Goal: Find specific page/section: Find specific page/section

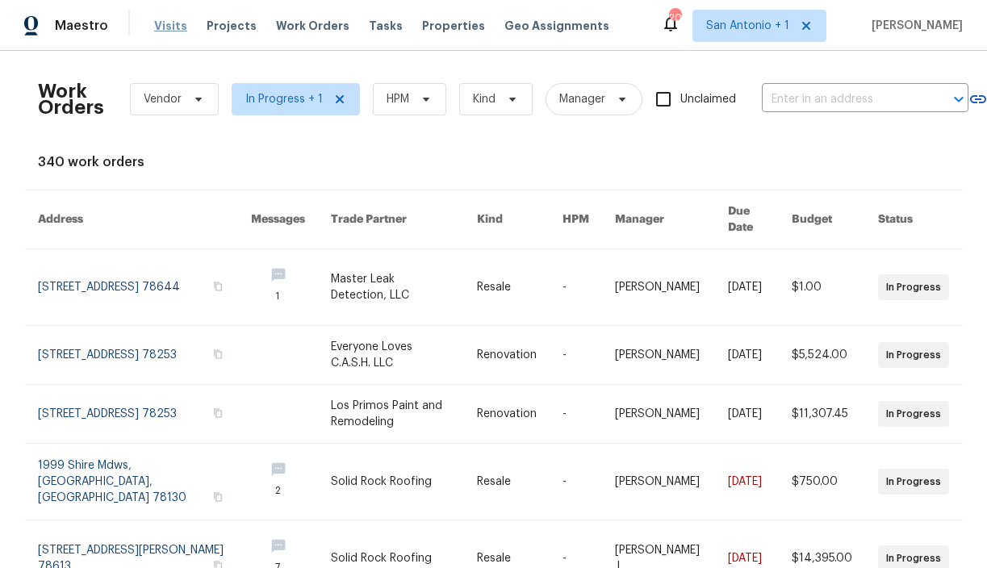
click at [165, 21] on span "Visits" at bounding box center [170, 26] width 33 height 16
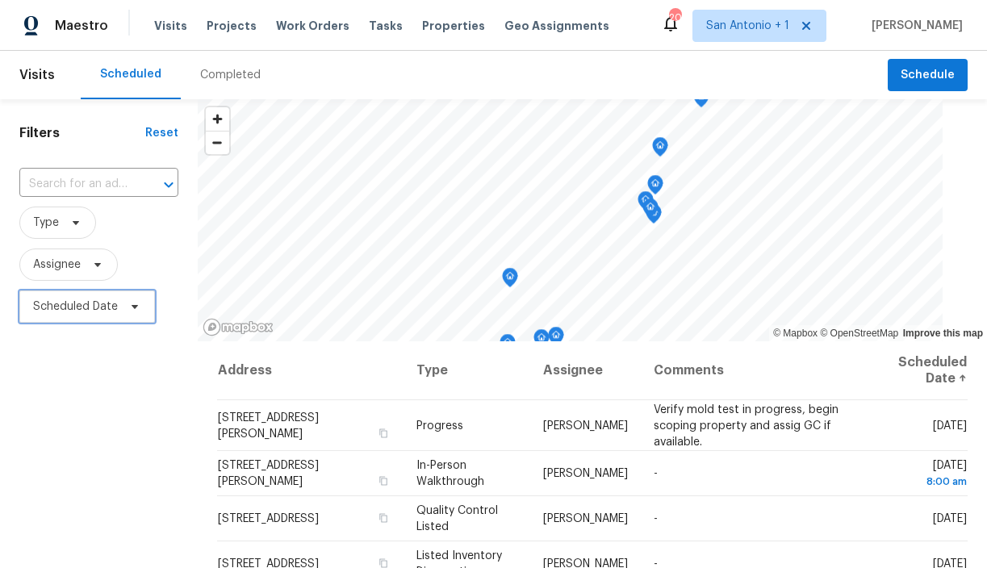
click at [140, 306] on icon at bounding box center [134, 306] width 13 height 13
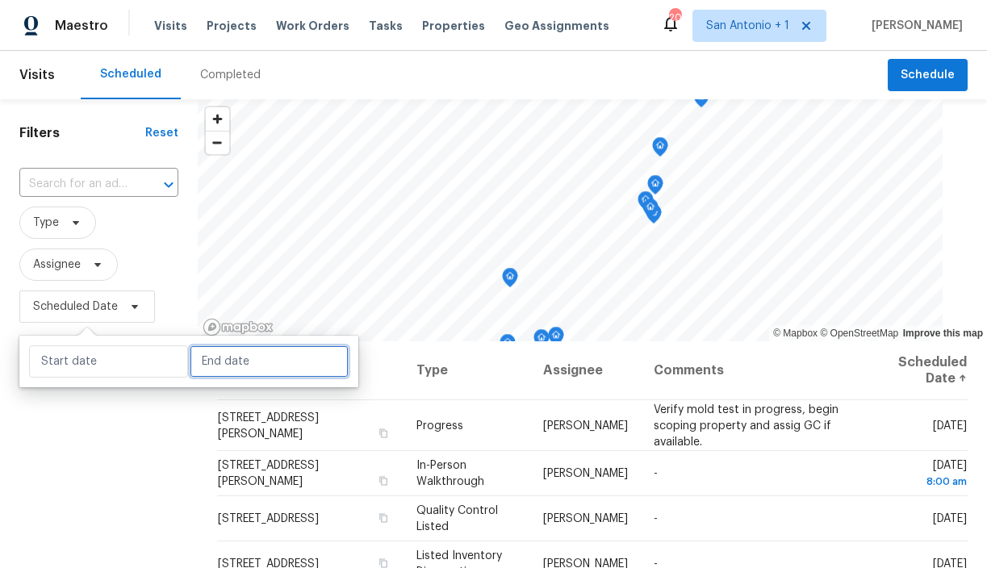
select select "9"
select select "2025"
select select "10"
select select "2025"
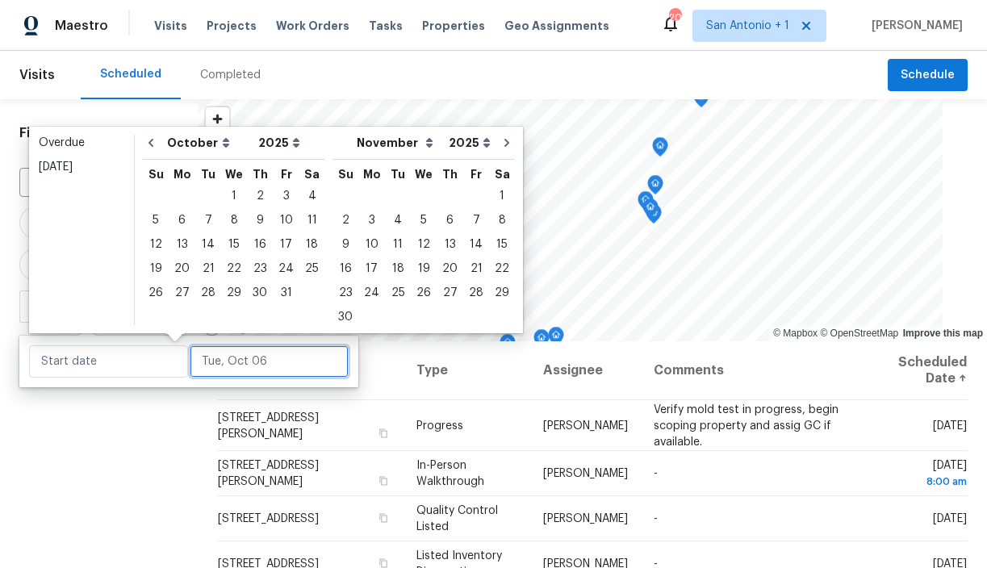
click at [209, 366] on input "text" at bounding box center [269, 361] width 159 height 32
click at [204, 221] on div "7" at bounding box center [208, 220] width 26 height 23
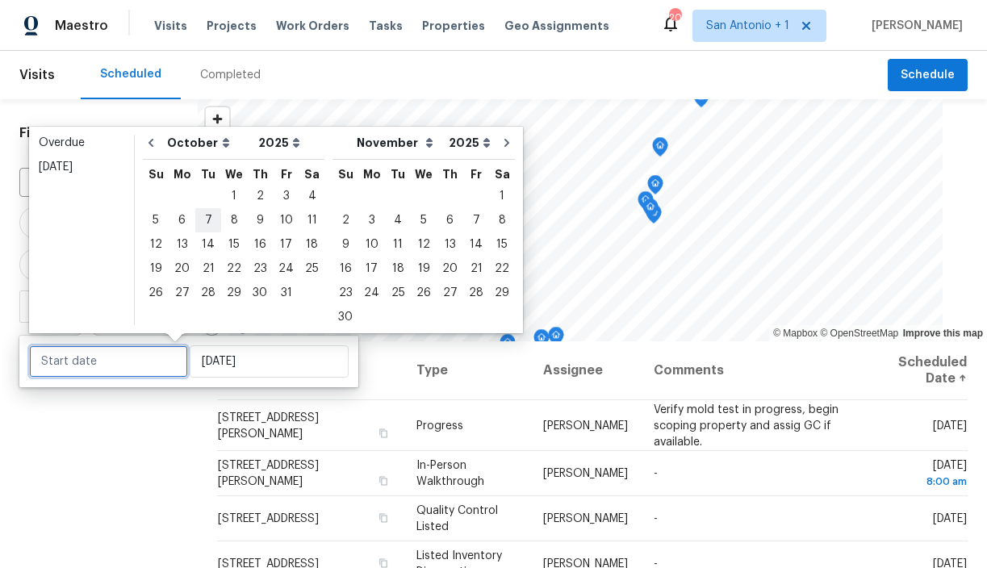
type input "Tue, Oct 07"
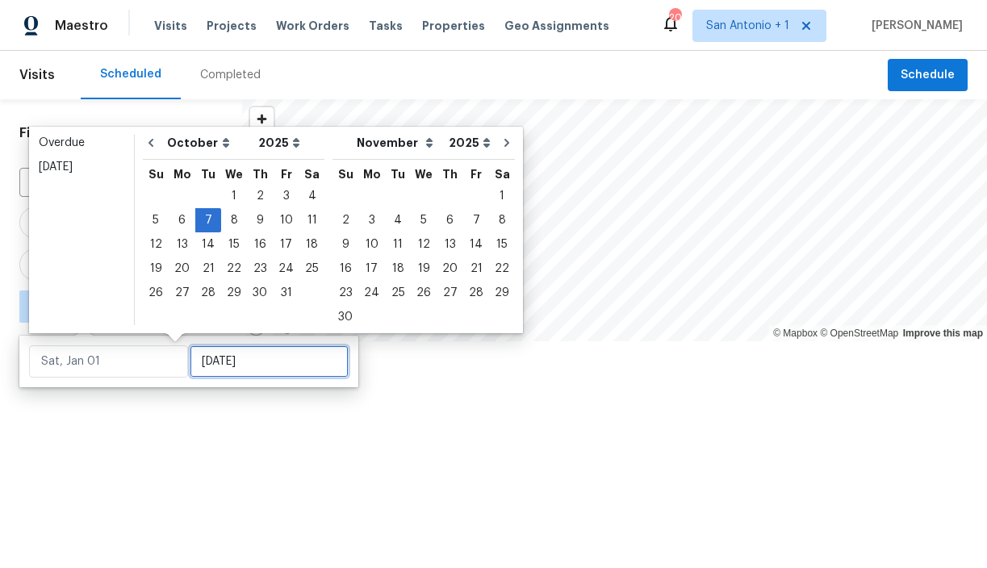
type input "Tue, Oct 07"
type input "Tue, Oct 28"
type input "Tue, Oct 07"
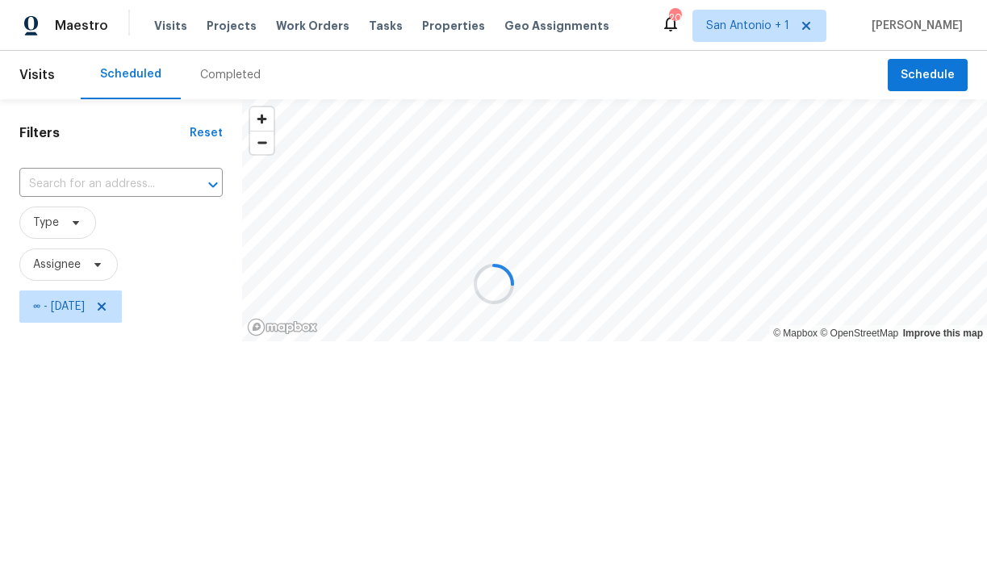
click at [192, 399] on div at bounding box center [493, 284] width 987 height 568
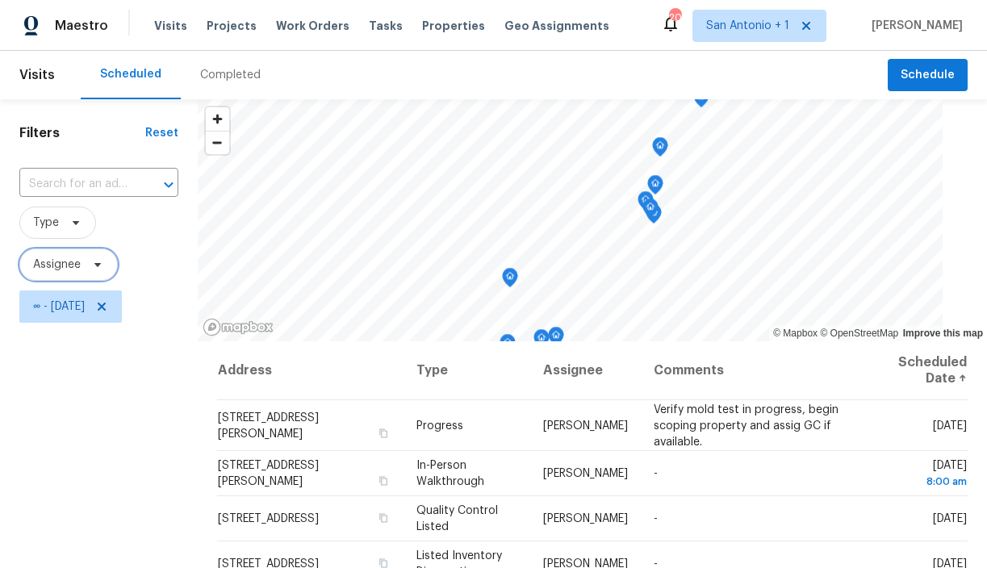
click at [95, 264] on icon at bounding box center [97, 265] width 6 height 4
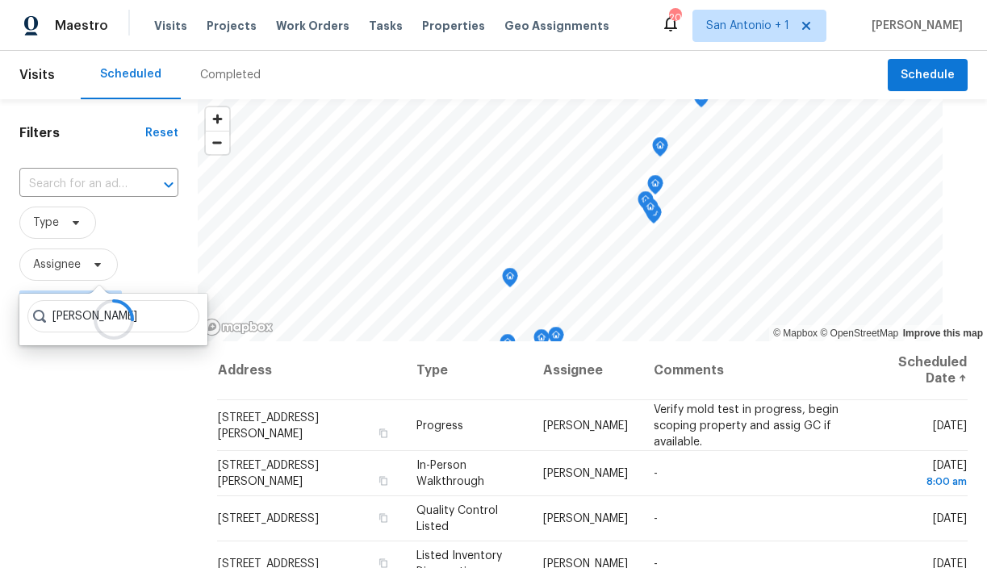
type input "chris fuentes"
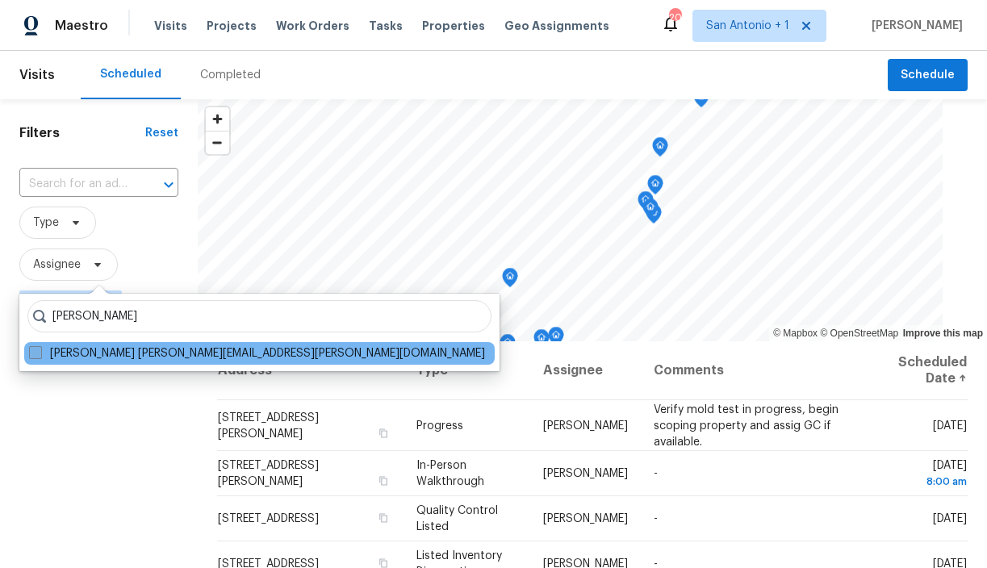
click at [119, 347] on label "Chris Fuentes chris.fuentes@opendoor.com" at bounding box center [257, 353] width 456 height 16
click at [40, 347] on input "Chris Fuentes chris.fuentes@opendoor.com" at bounding box center [34, 350] width 10 height 10
checkbox input "true"
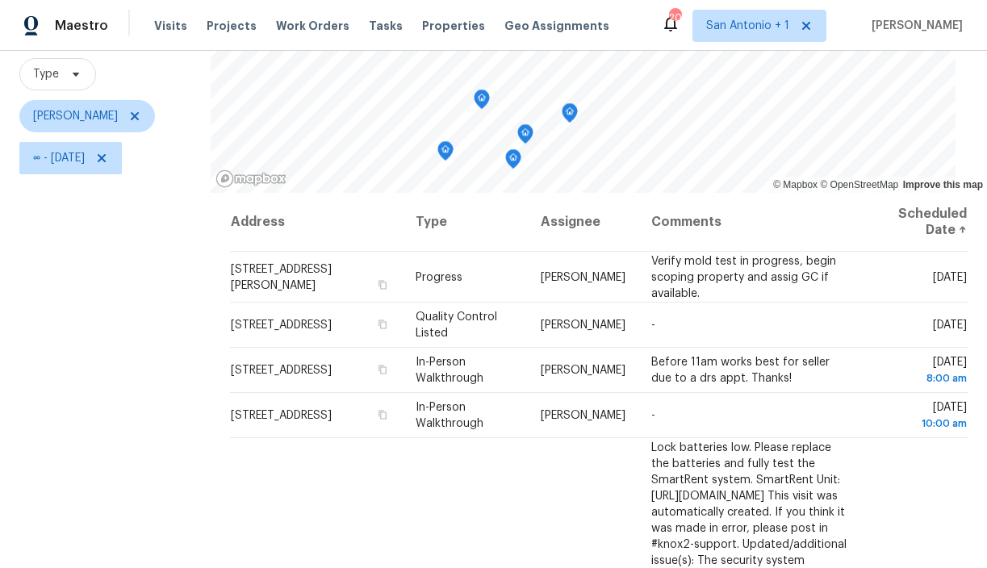
scroll to position [143, 0]
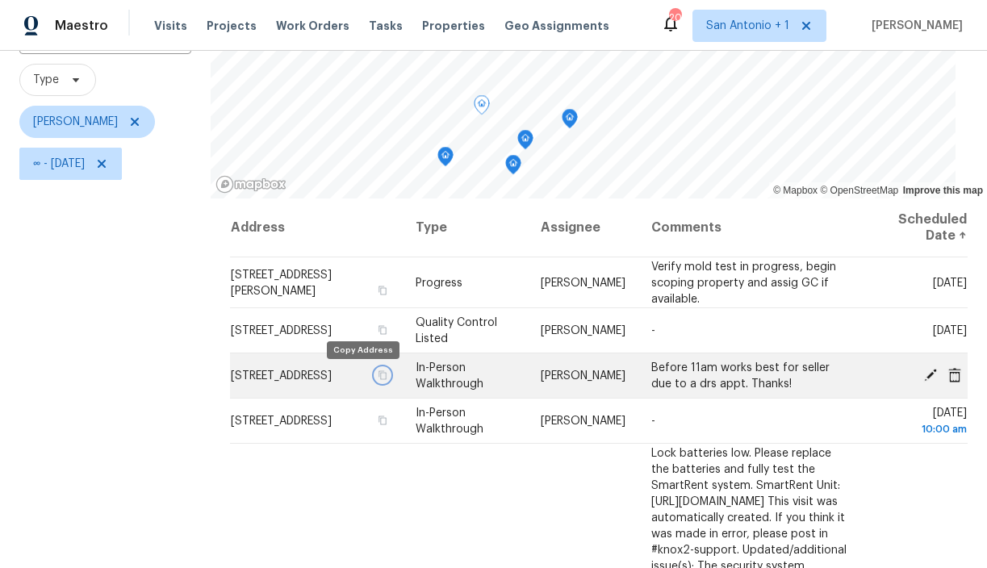
click at [378, 378] on icon "button" at bounding box center [383, 375] width 10 height 10
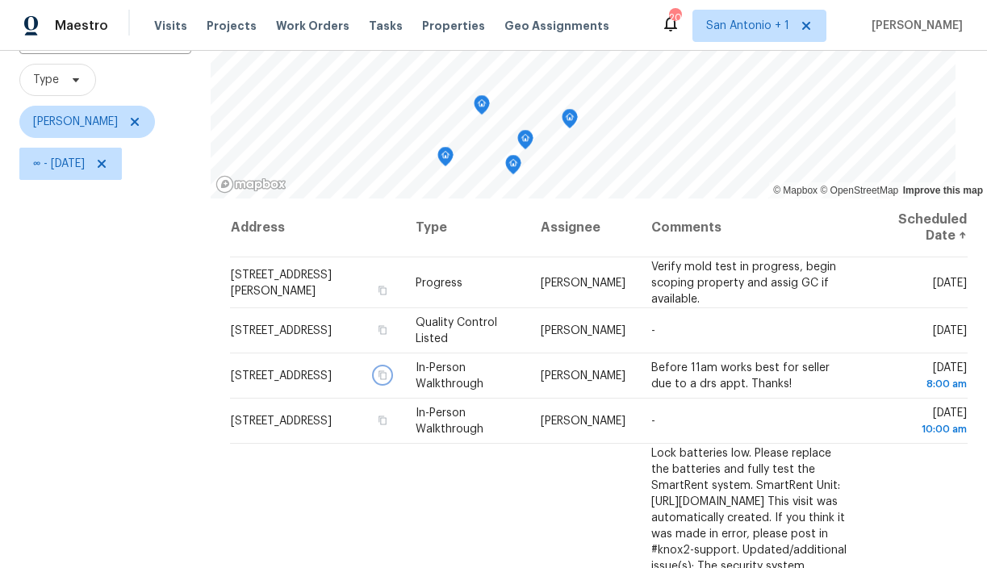
scroll to position [154, 0]
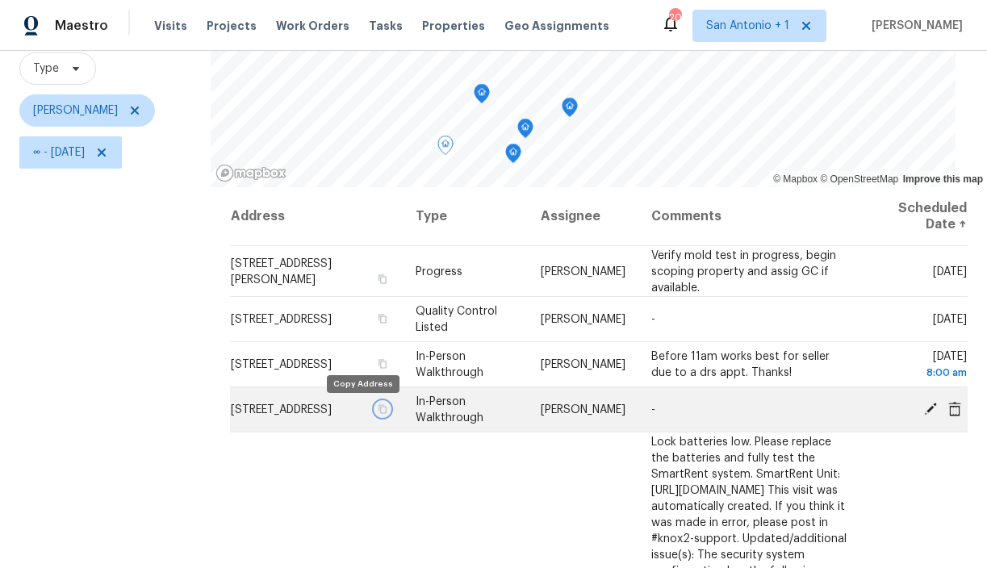
click at [375, 413] on button "button" at bounding box center [382, 409] width 15 height 15
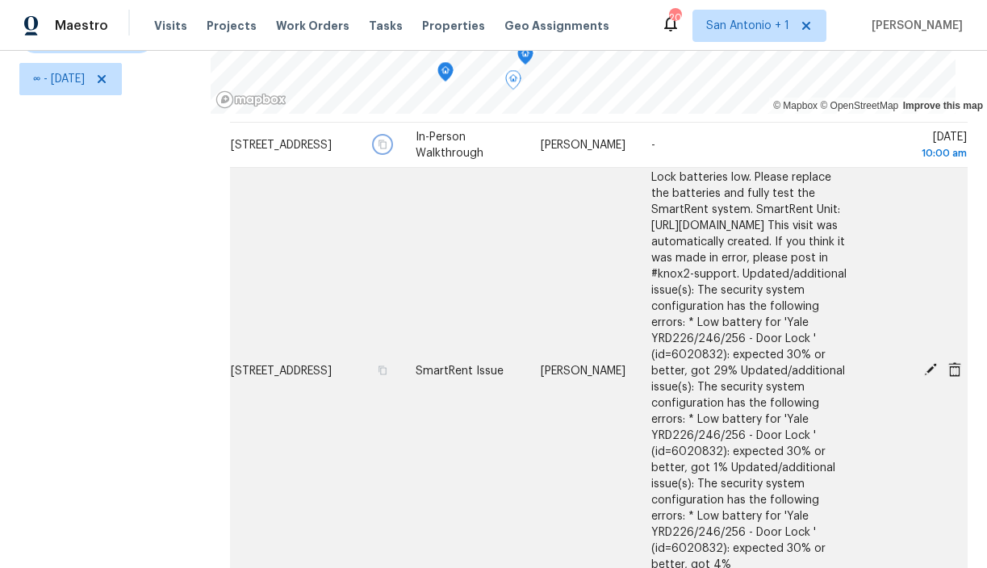
scroll to position [198, 0]
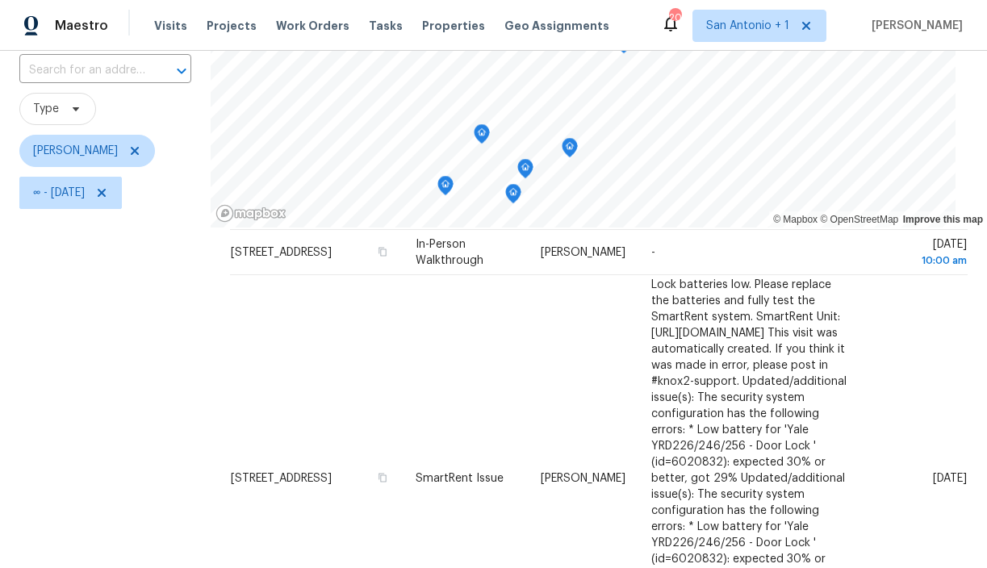
scroll to position [115, 0]
click at [497, 164] on icon "Map marker" at bounding box center [503, 162] width 15 height 19
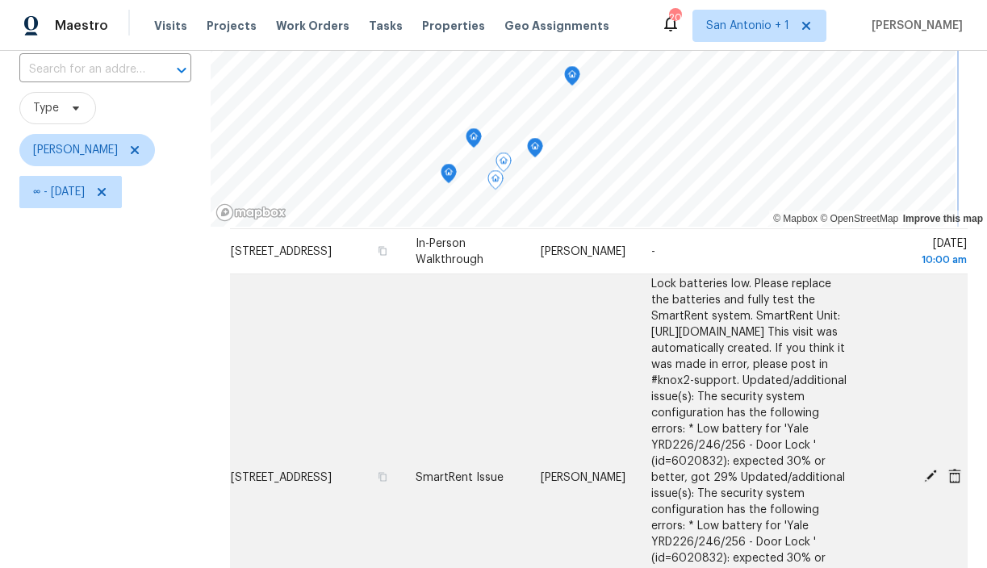
scroll to position [228, 0]
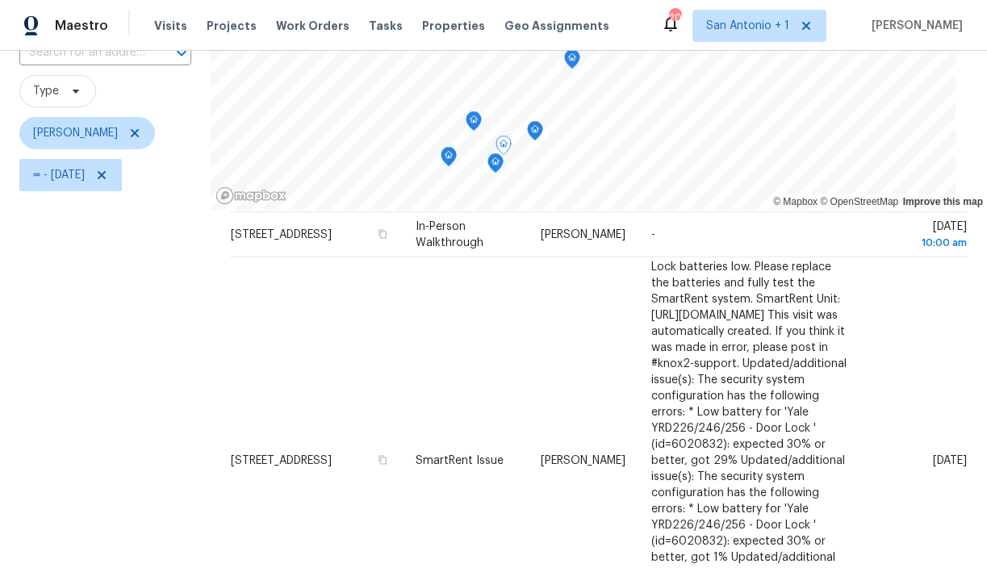
scroll to position [129, 0]
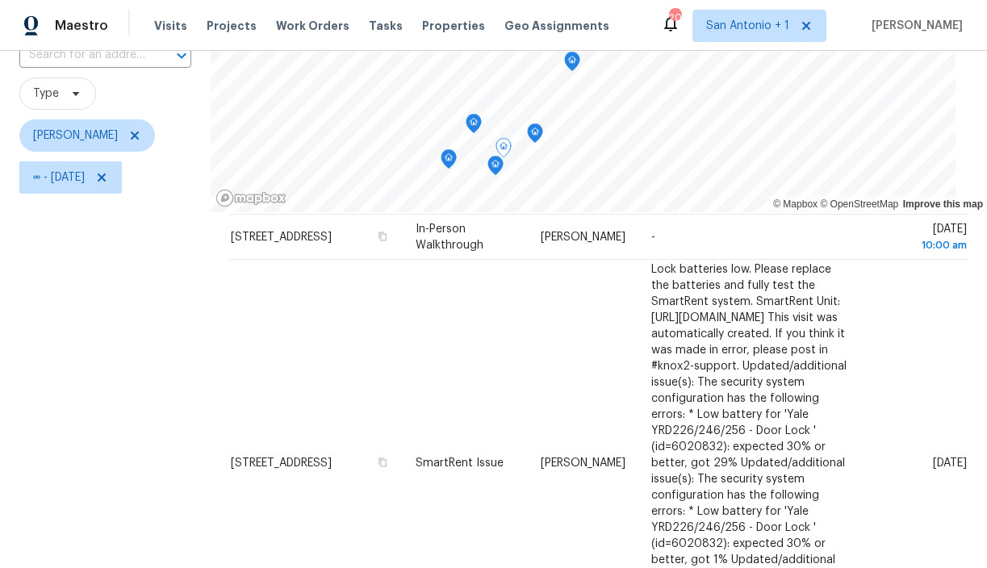
click at [495, 165] on icon "Map marker" at bounding box center [496, 166] width 2 height 2
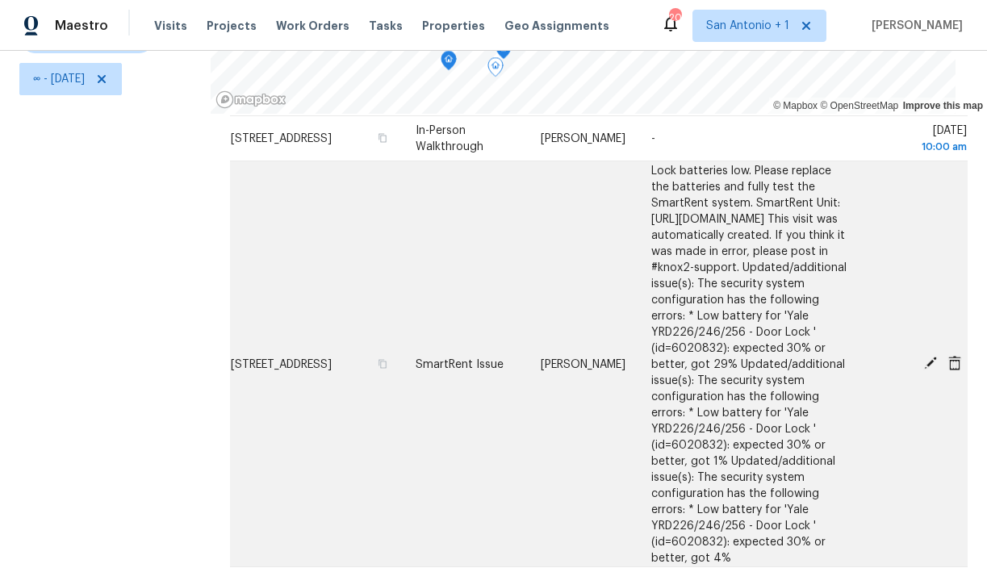
scroll to position [0, 0]
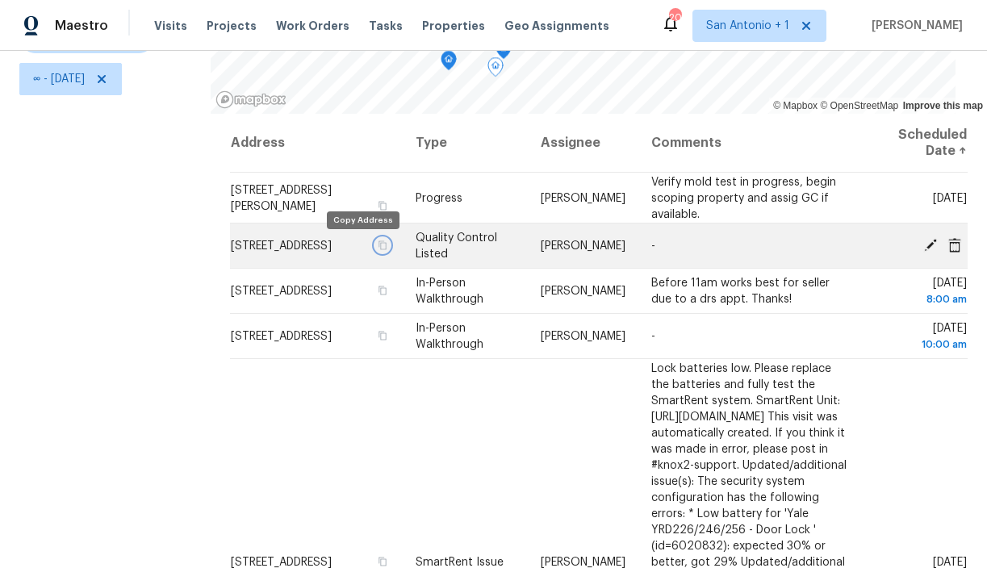
click at [378, 249] on icon "button" at bounding box center [383, 245] width 10 height 10
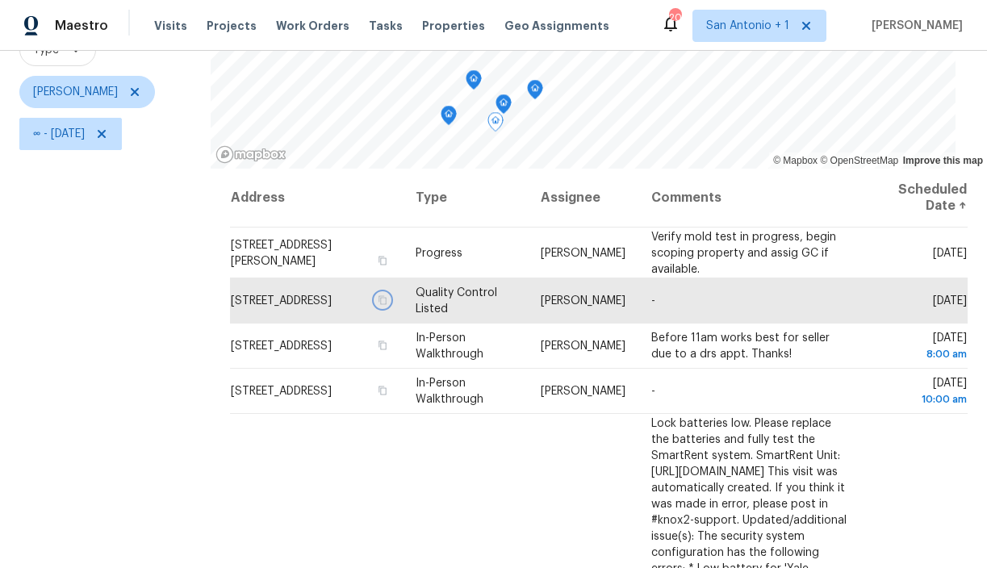
scroll to position [89, 0]
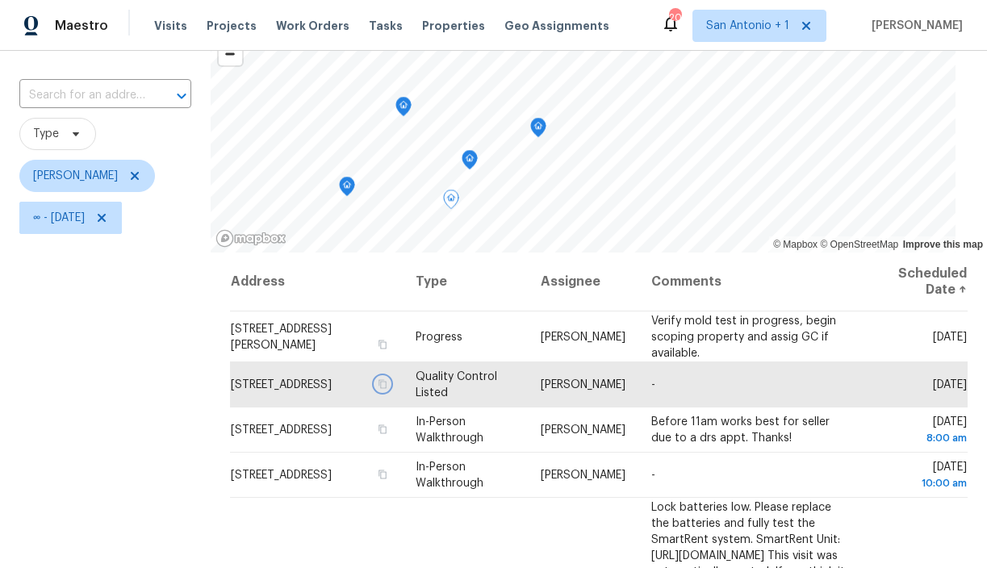
click at [462, 158] on icon "Map marker" at bounding box center [469, 160] width 15 height 19
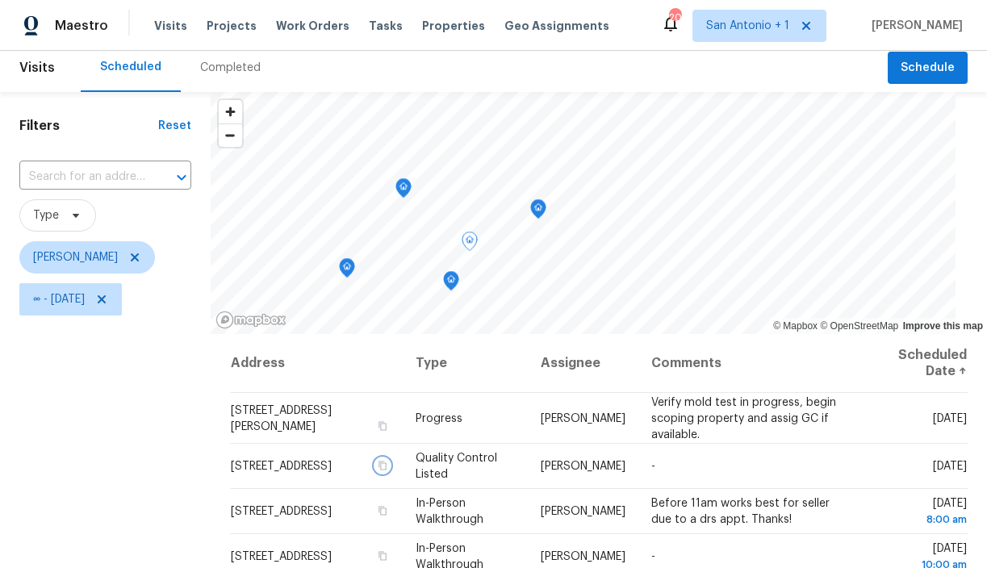
scroll to position [4, 0]
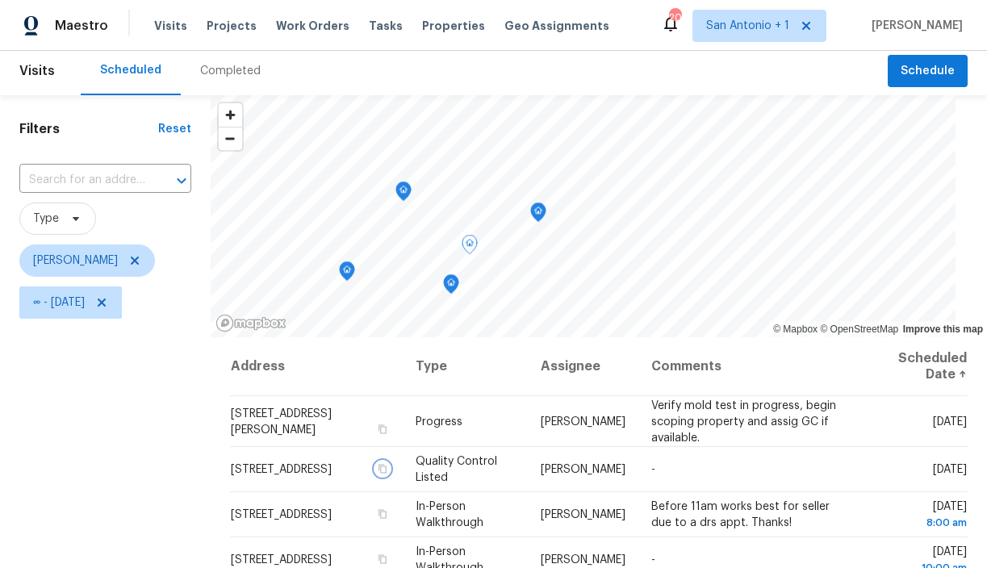
click at [533, 211] on icon "Map marker" at bounding box center [538, 212] width 15 height 19
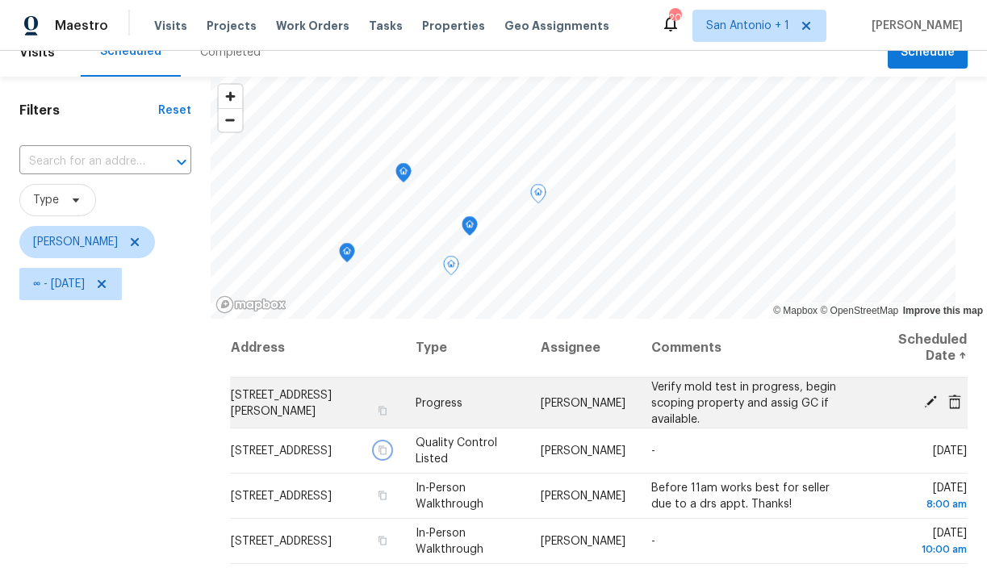
scroll to position [14, 0]
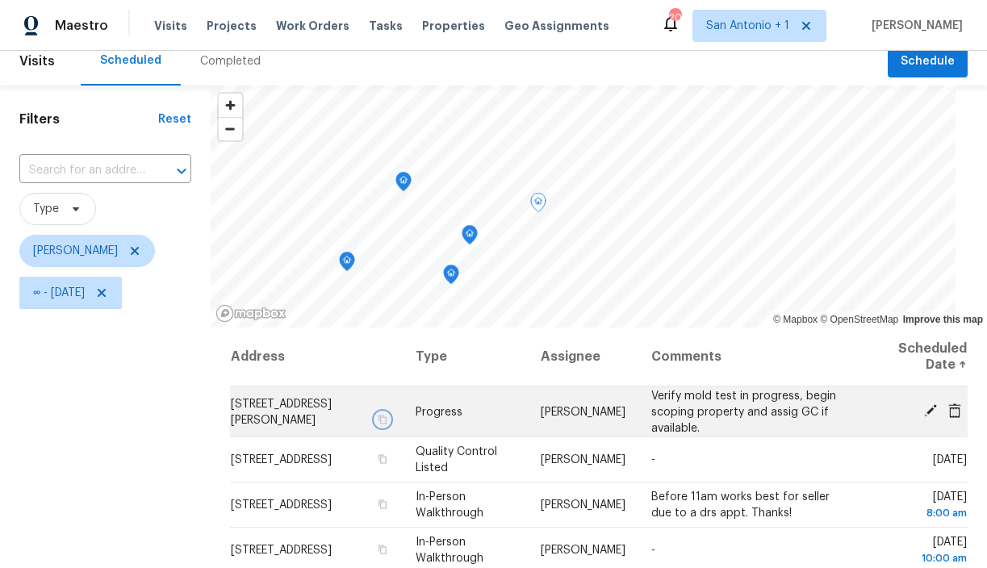
click at [378, 415] on icon "button" at bounding box center [383, 419] width 10 height 10
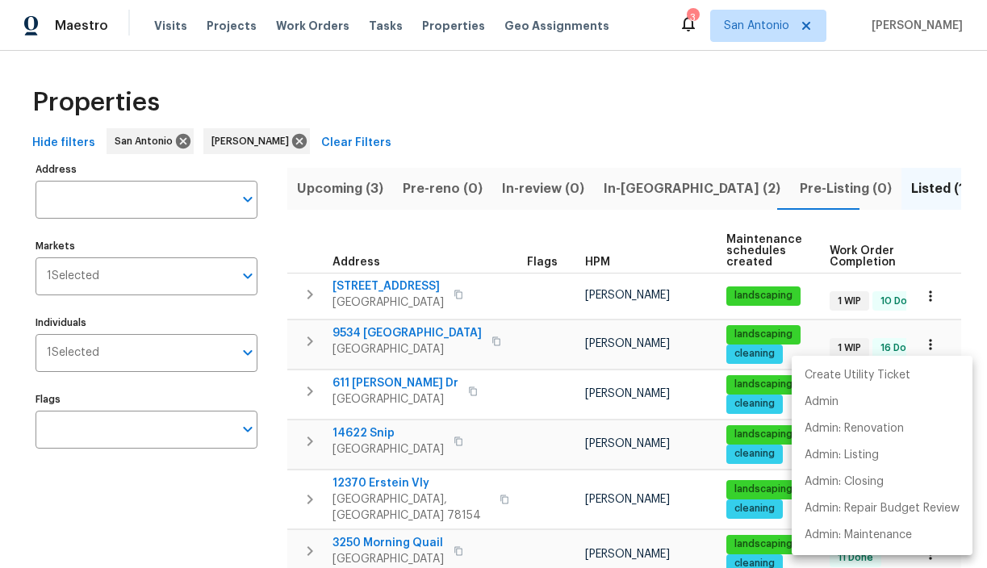
scroll to position [189, 0]
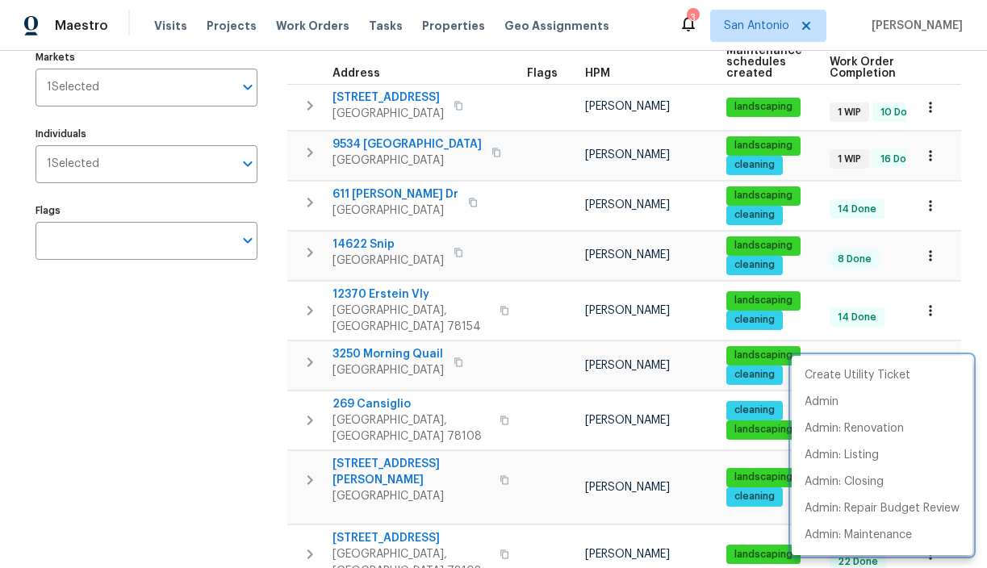
click at [305, 27] on div at bounding box center [493, 284] width 987 height 568
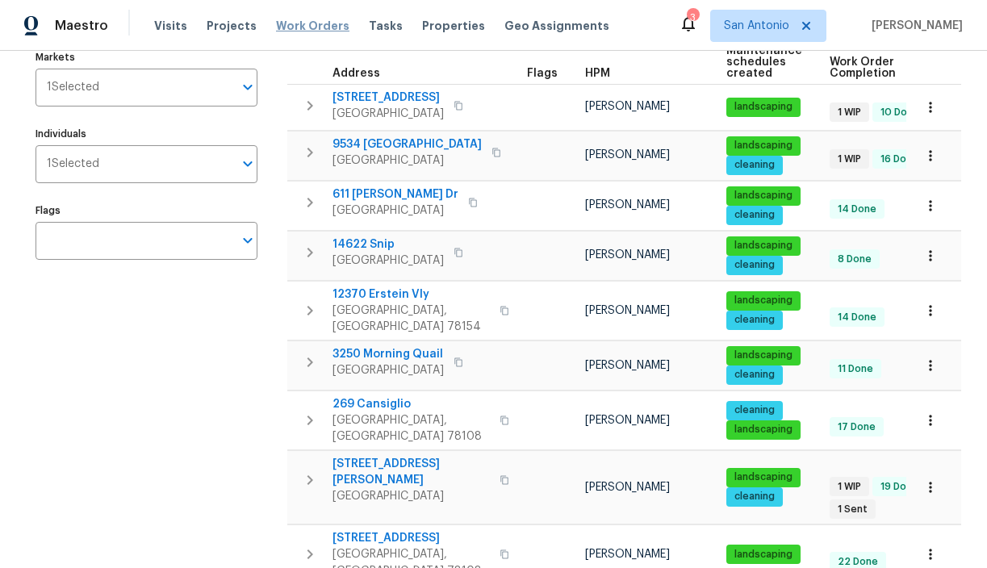
click at [299, 20] on span "Work Orders" at bounding box center [312, 26] width 73 height 16
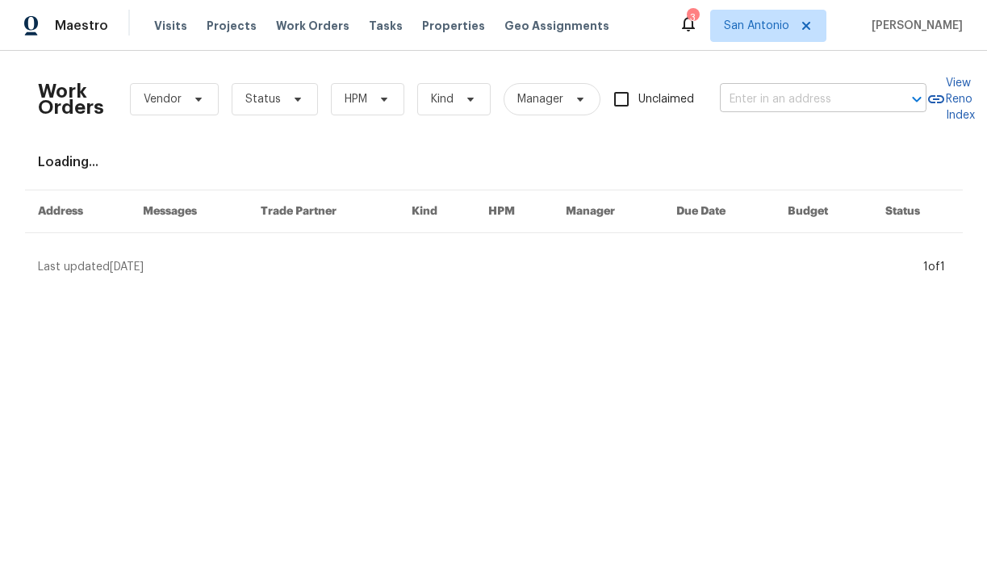
click at [752, 104] on input "text" at bounding box center [800, 99] width 161 height 25
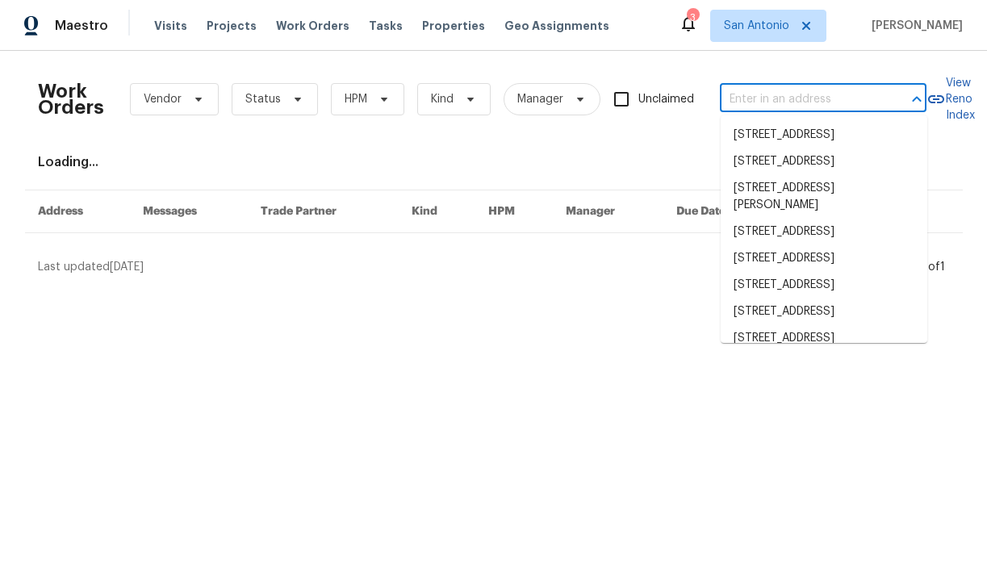
paste input "[STREET_ADDRESS][PERSON_NAME]"
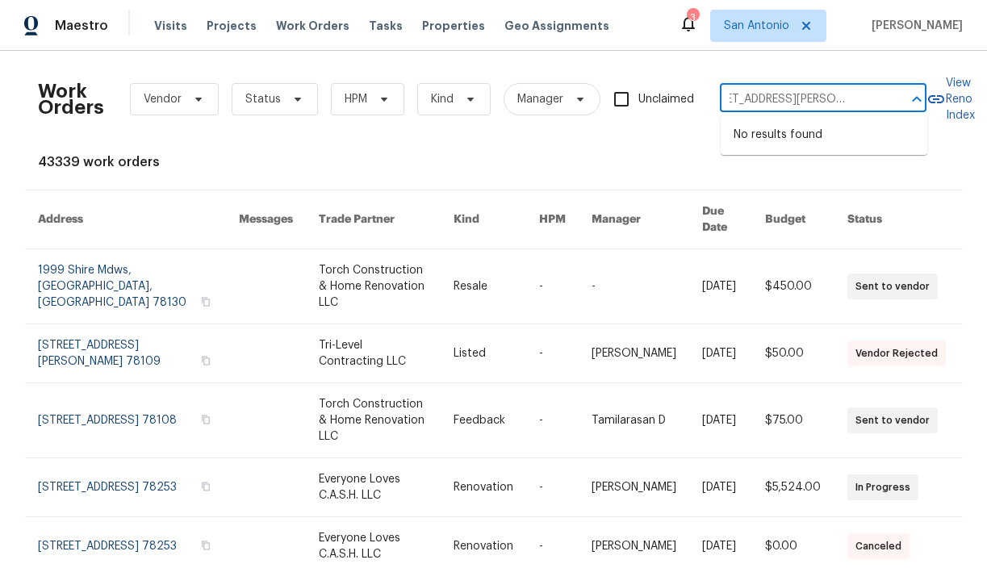
type input "[STREET_ADDRESS][PERSON_NAME]"
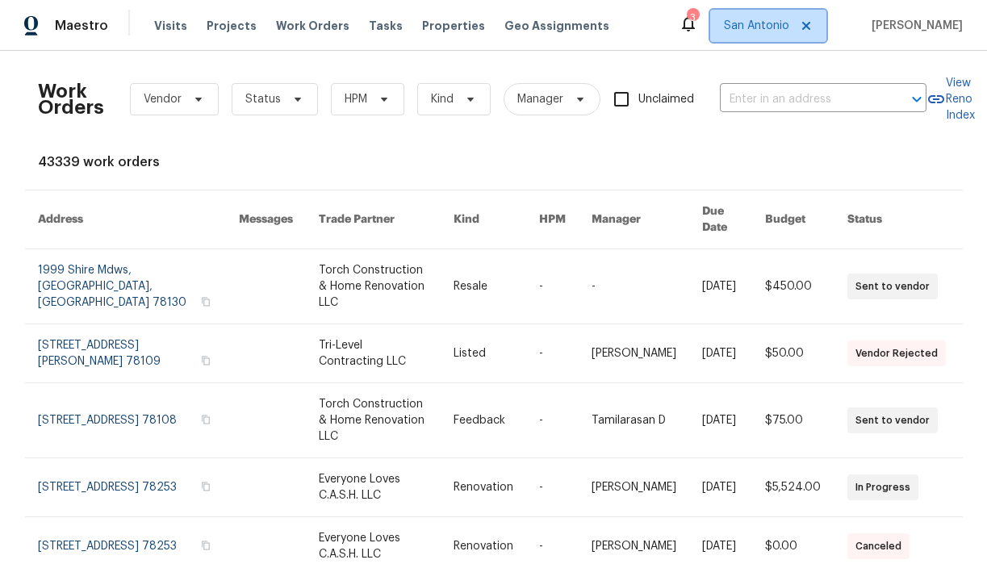
scroll to position [0, 0]
click at [770, 39] on span "San Antonio" at bounding box center [768, 26] width 116 height 32
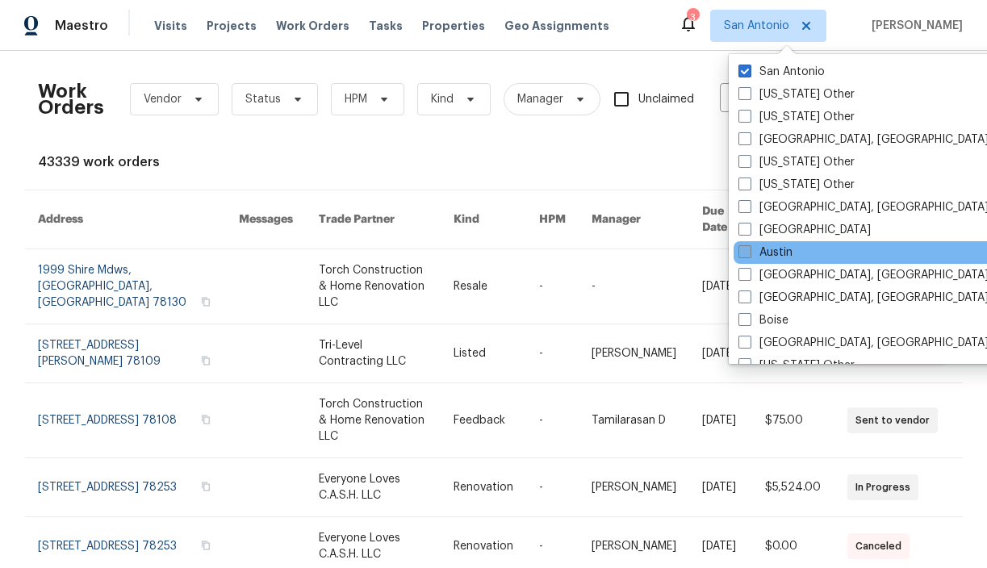
click at [755, 250] on label "Austin" at bounding box center [765, 253] width 54 height 16
click at [749, 250] on input "Austin" at bounding box center [743, 250] width 10 height 10
checkbox input "true"
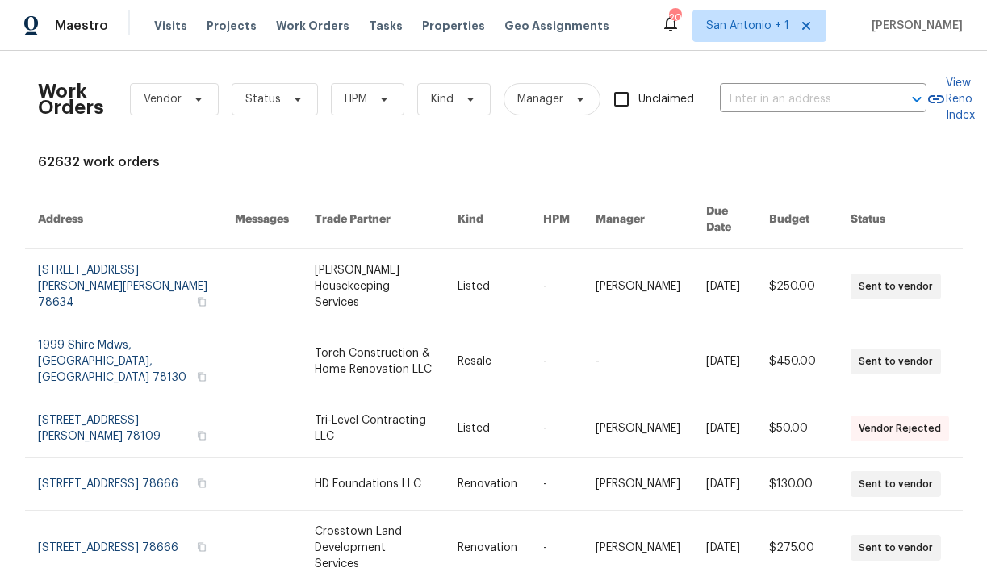
click at [663, 157] on div "62632 work orders" at bounding box center [494, 162] width 912 height 16
click at [764, 92] on input "text" at bounding box center [800, 99] width 161 height 25
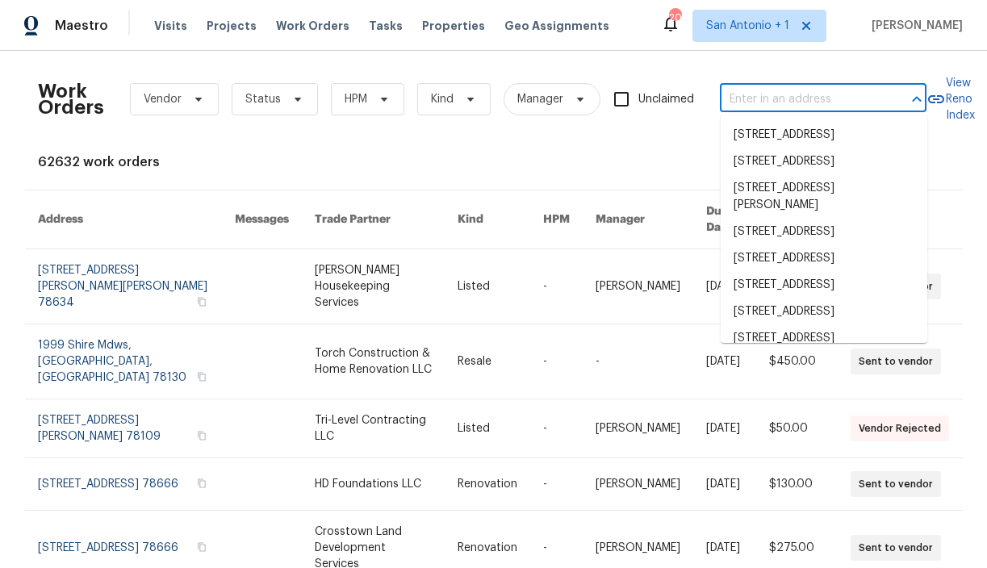
paste input "[STREET_ADDRESS][PERSON_NAME]"
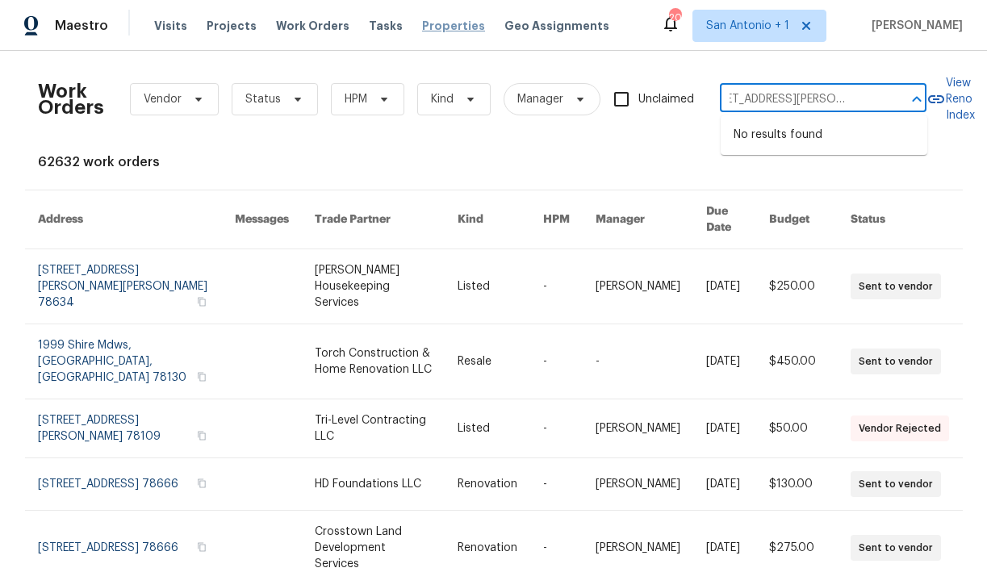
type input "[STREET_ADDRESS][PERSON_NAME]"
click at [437, 25] on span "Properties" at bounding box center [453, 26] width 63 height 16
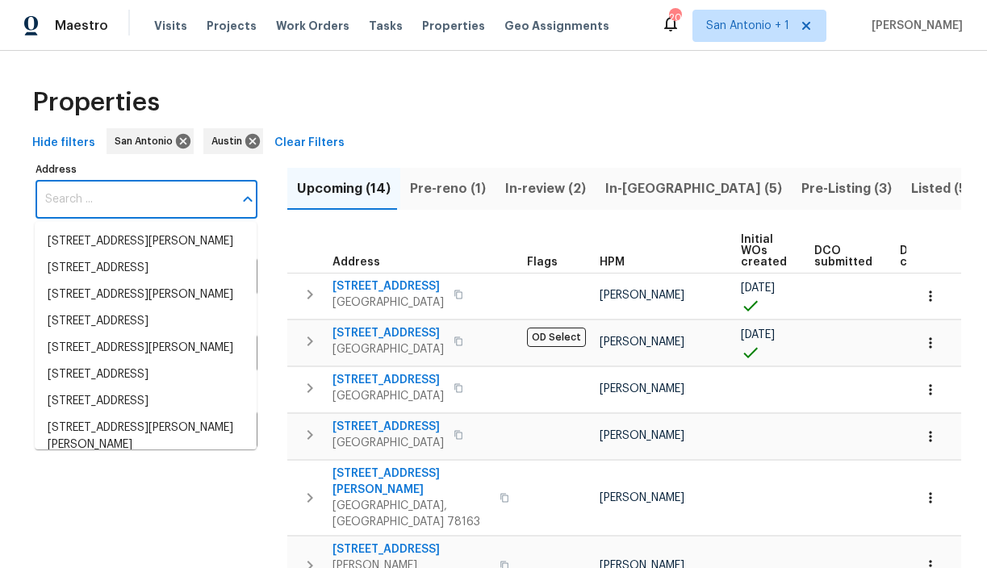
click at [174, 204] on input "Address" at bounding box center [135, 200] width 198 height 38
paste input "[STREET_ADDRESS][PERSON_NAME]"
type input "[STREET_ADDRESS][PERSON_NAME]"
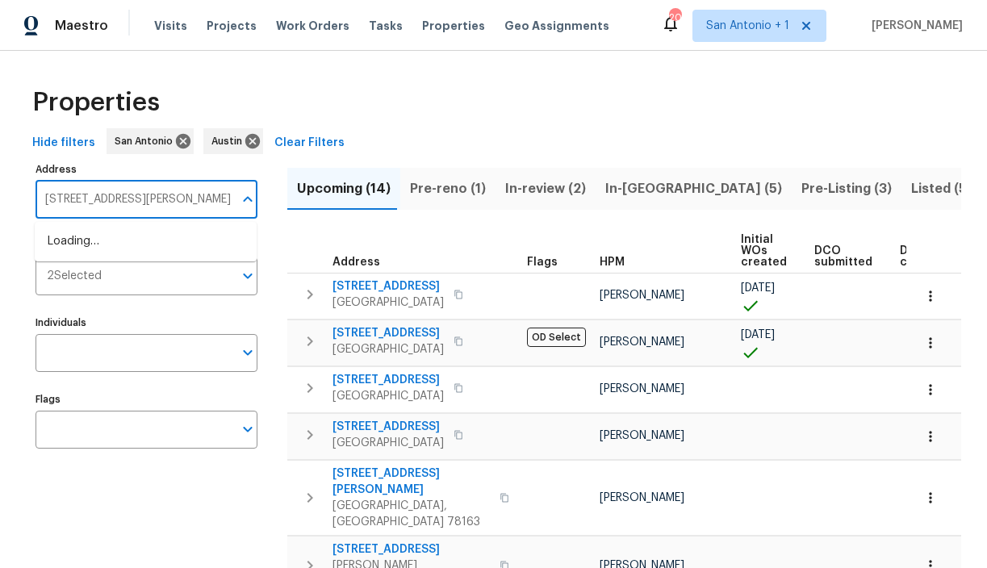
scroll to position [0, 28]
click at [116, 243] on li "[STREET_ADDRESS]" at bounding box center [146, 241] width 222 height 27
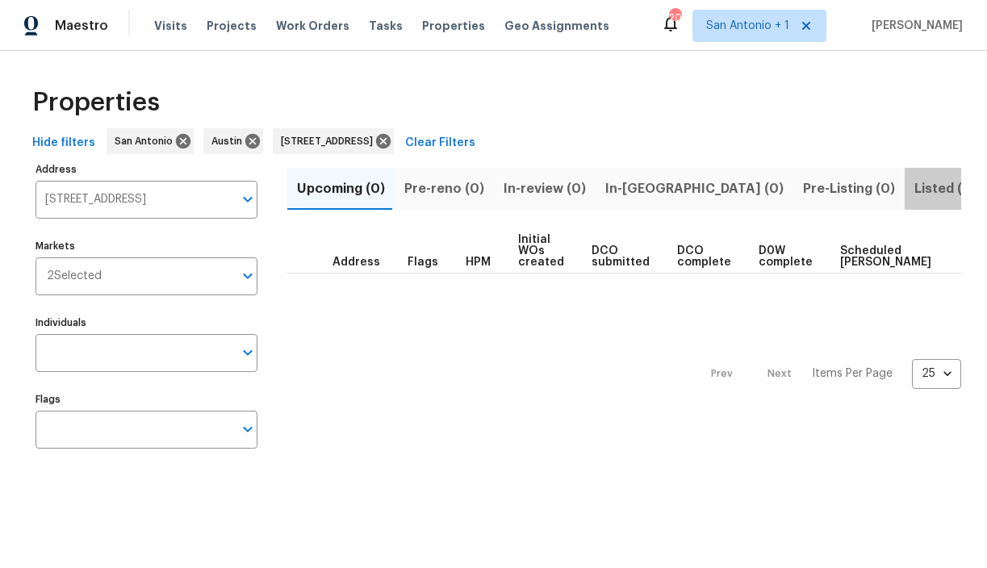
click at [914, 189] on span "Listed (1)" at bounding box center [943, 189] width 58 height 23
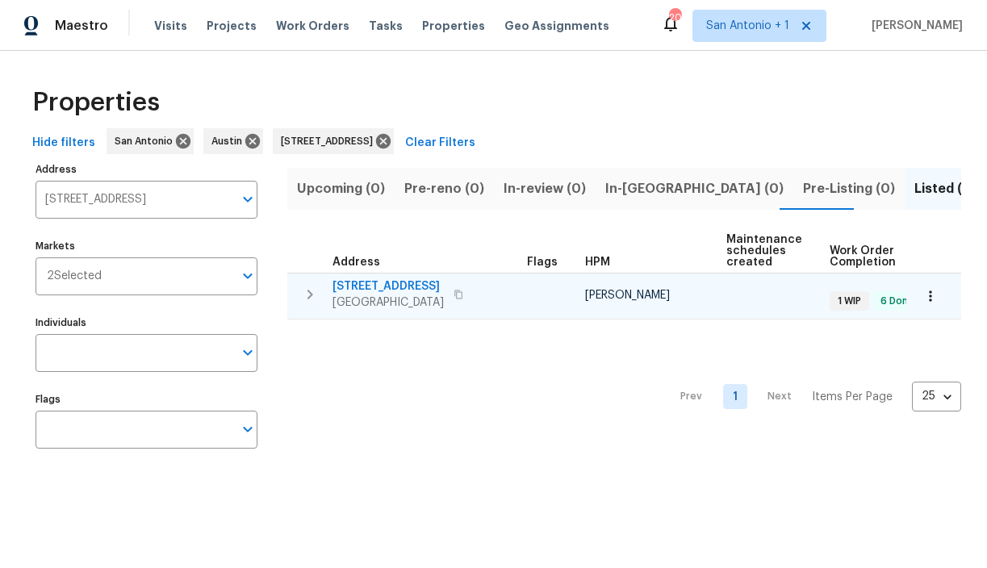
click at [397, 286] on span "[STREET_ADDRESS]" at bounding box center [387, 286] width 111 height 16
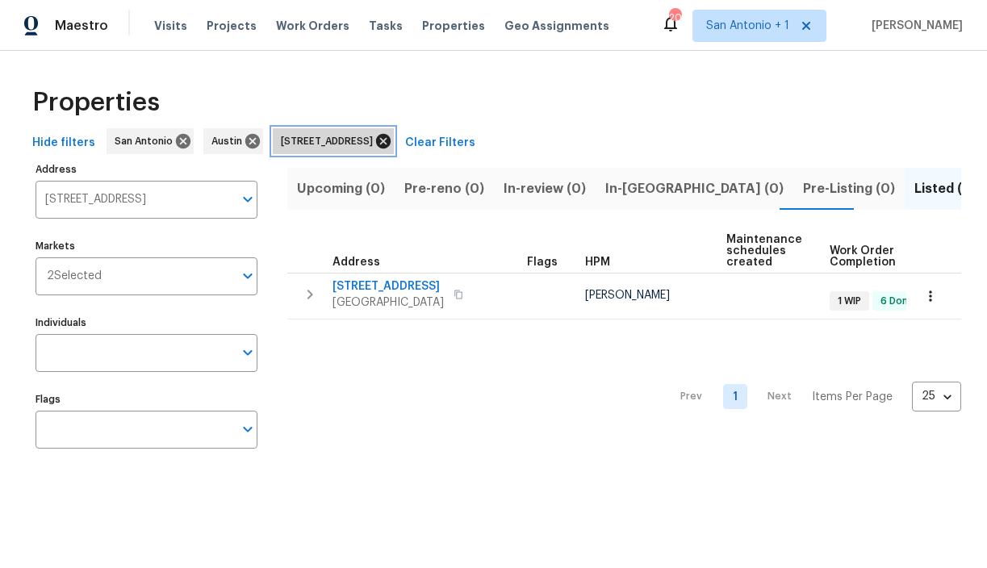
click at [391, 145] on icon at bounding box center [383, 141] width 15 height 15
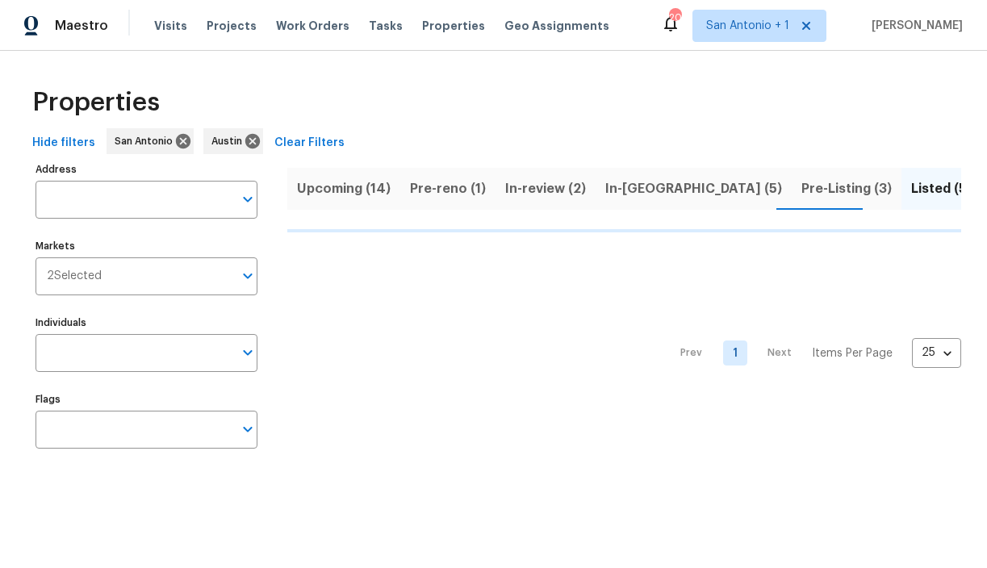
click at [436, 186] on span "Pre-reno (1)" at bounding box center [448, 189] width 76 height 23
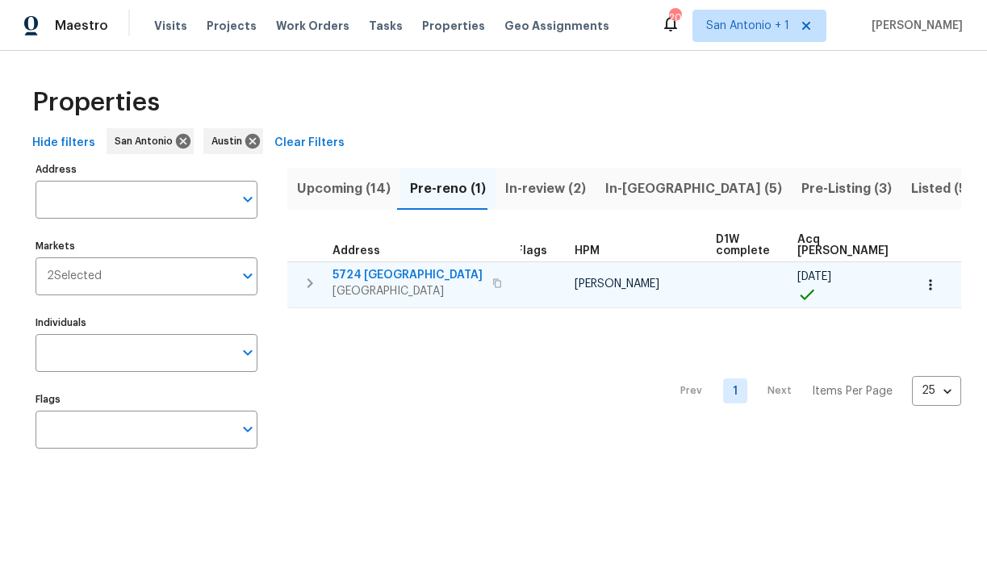
scroll to position [0, 169]
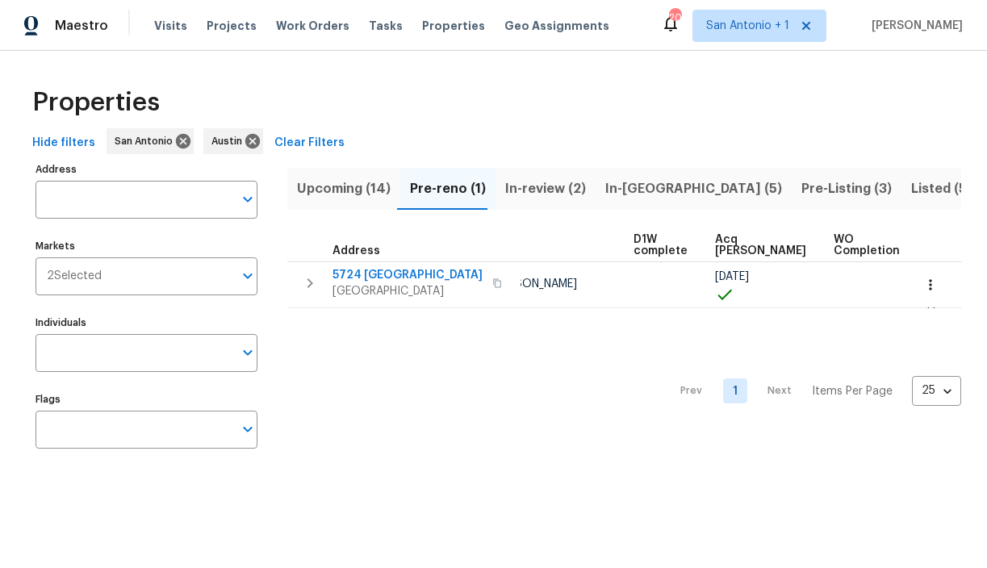
click at [345, 190] on span "Upcoming (14)" at bounding box center [344, 189] width 94 height 23
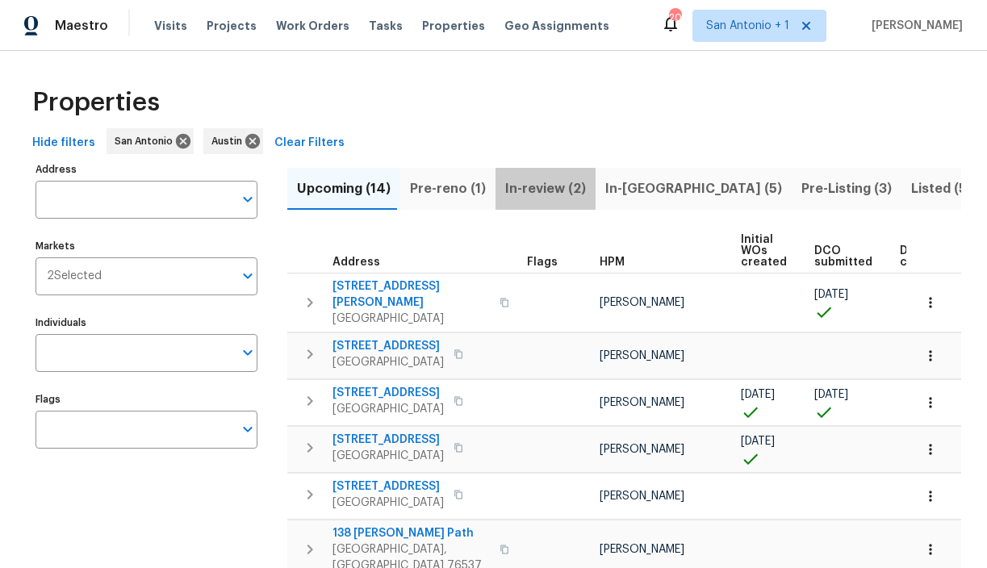
click at [541, 188] on span "In-review (2)" at bounding box center [545, 189] width 81 height 23
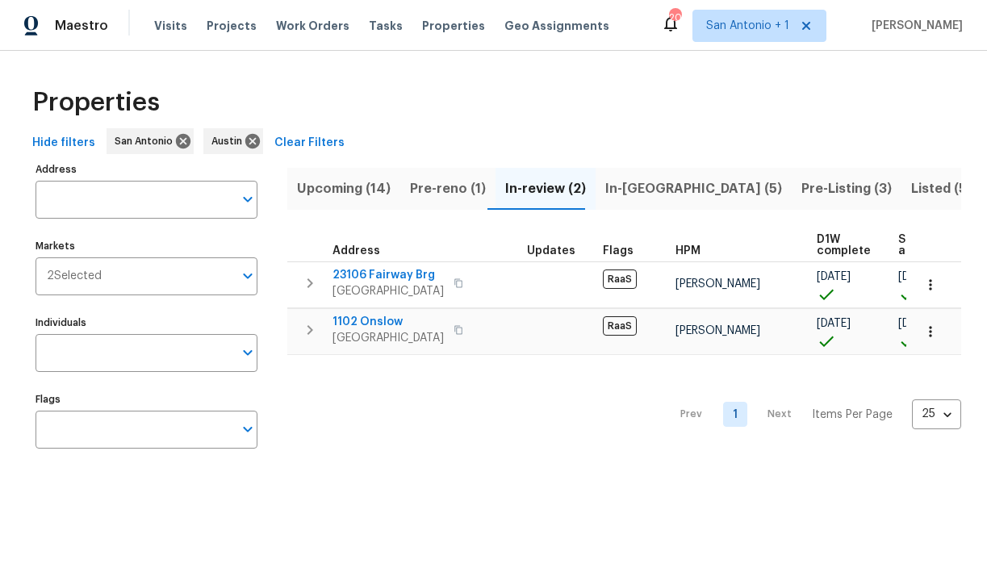
click at [610, 186] on span "In-[GEOGRAPHIC_DATA] (5)" at bounding box center [693, 189] width 177 height 23
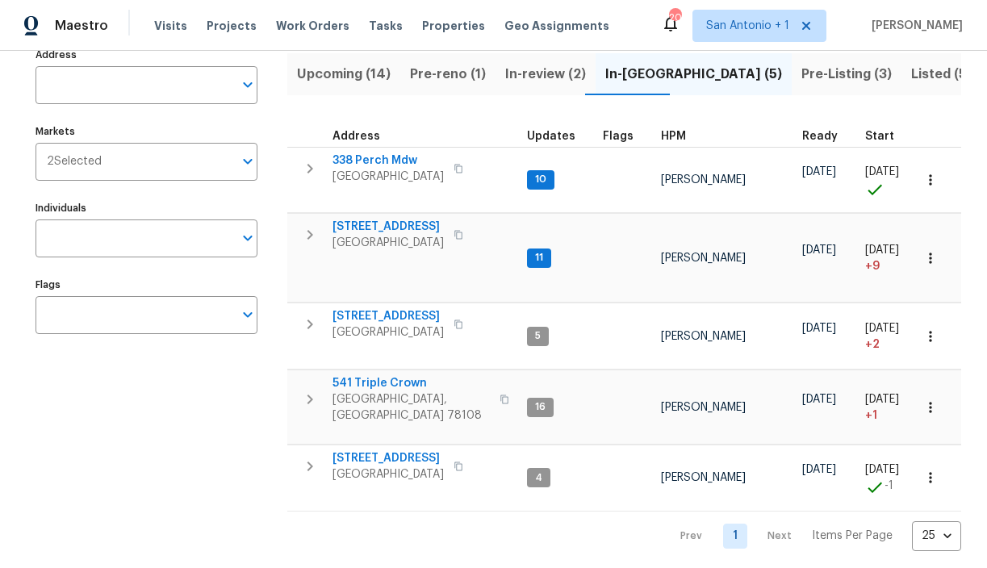
scroll to position [115, 0]
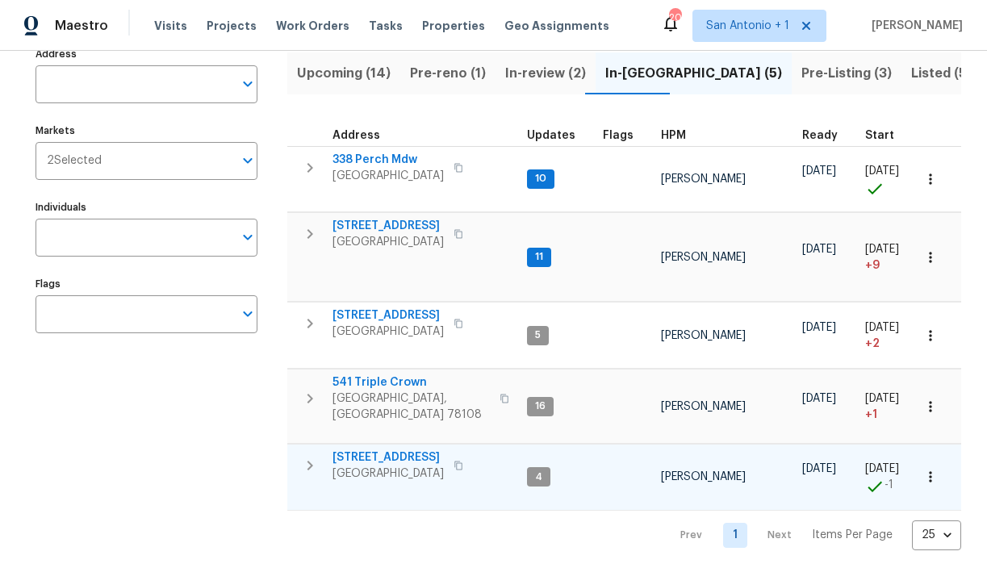
click at [408, 450] on span "[STREET_ADDRESS]" at bounding box center [387, 457] width 111 height 16
click at [311, 461] on icon "button" at bounding box center [310, 466] width 6 height 10
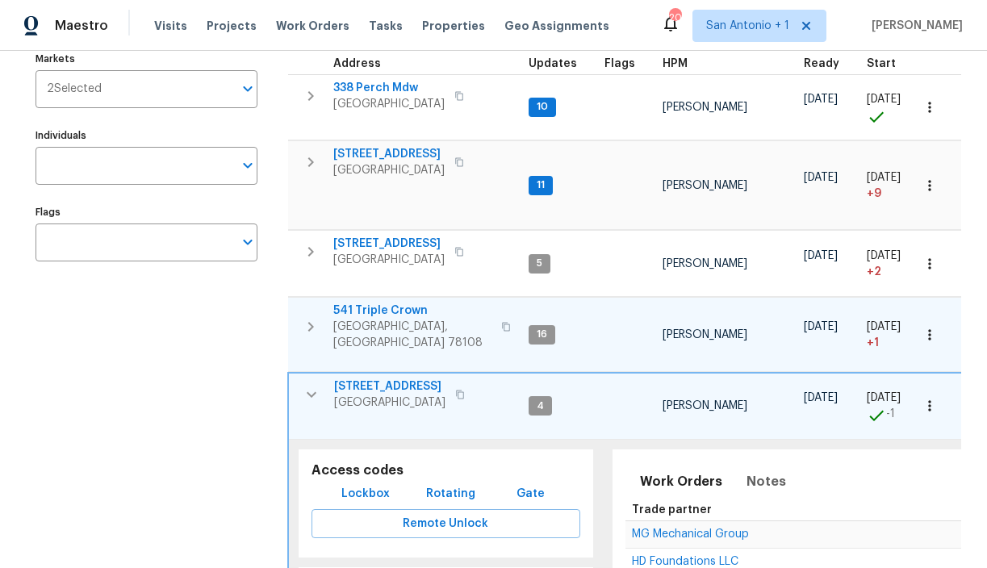
scroll to position [282, 0]
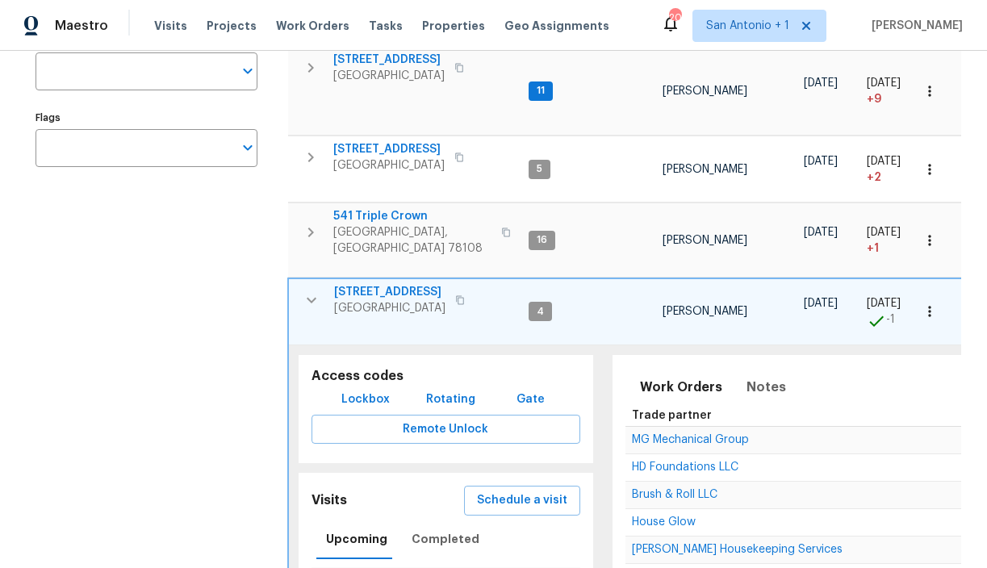
click at [371, 391] on span "Lockbox" at bounding box center [365, 400] width 48 height 20
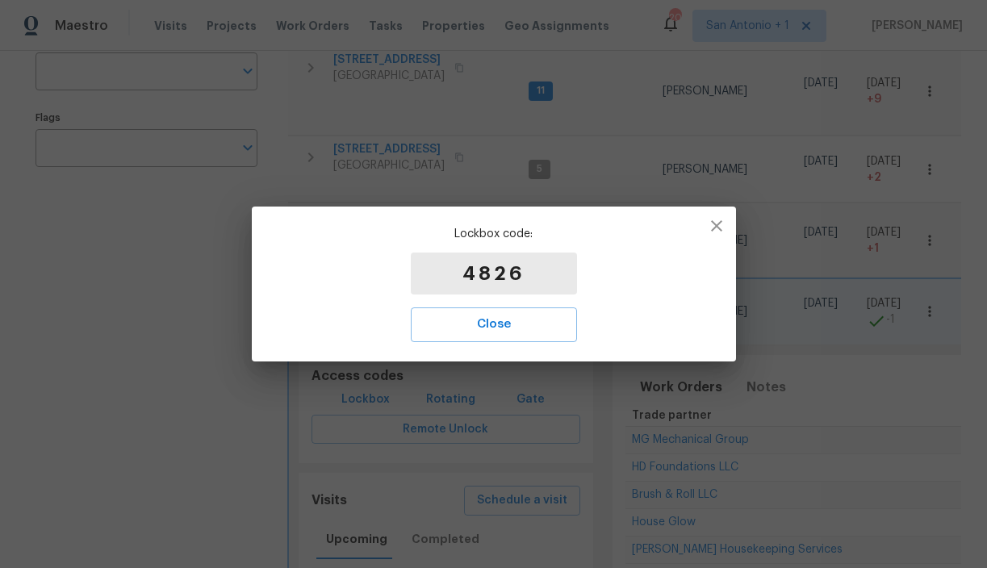
click at [489, 278] on p "4826" at bounding box center [494, 274] width 166 height 42
click at [497, 276] on p "4826" at bounding box center [494, 274] width 166 height 42
click at [719, 226] on icon "button" at bounding box center [716, 225] width 19 height 19
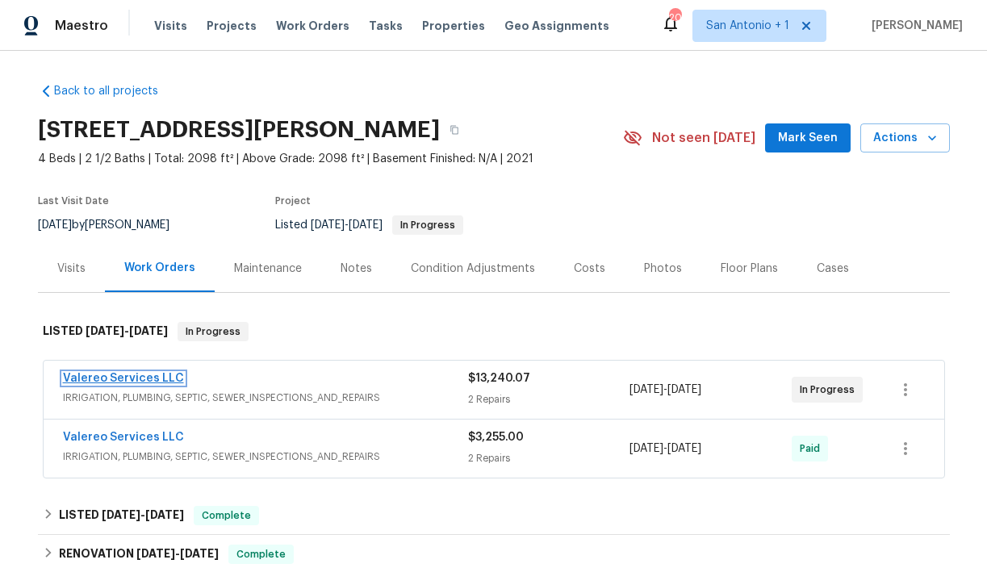
click at [135, 381] on link "Valereo Services LLC" at bounding box center [123, 378] width 121 height 11
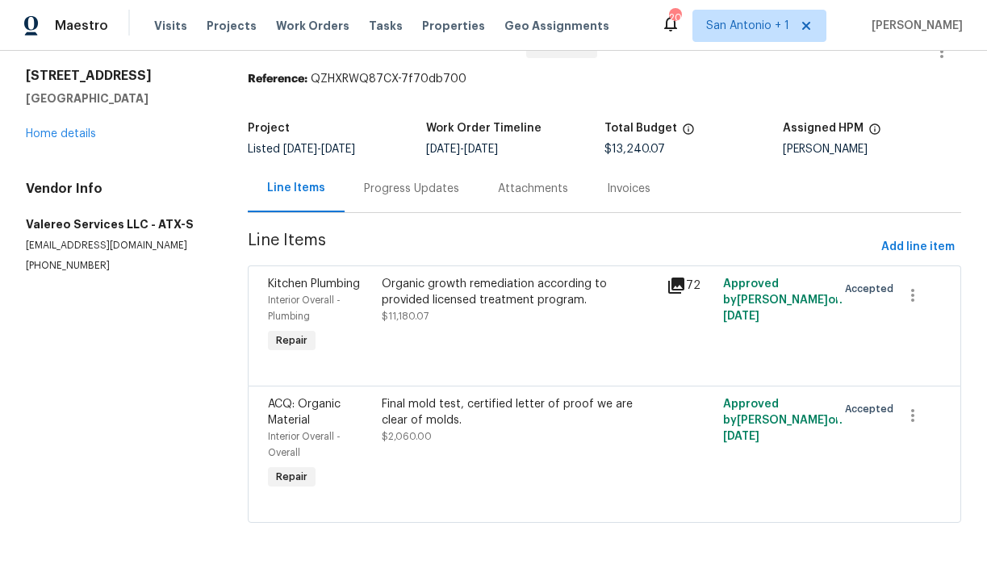
scroll to position [43, 0]
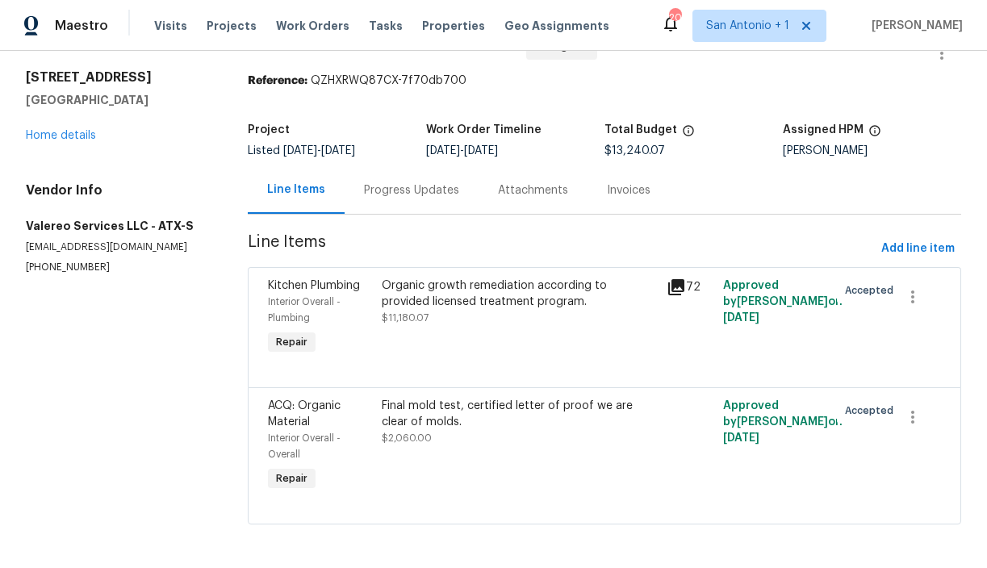
click at [427, 193] on div "Progress Updates" at bounding box center [411, 190] width 95 height 16
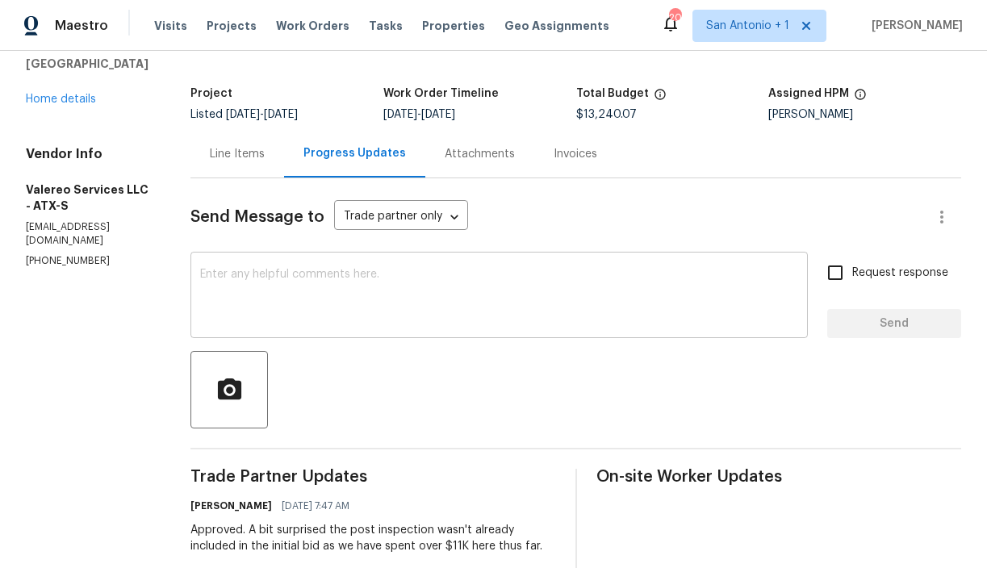
scroll to position [74, 0]
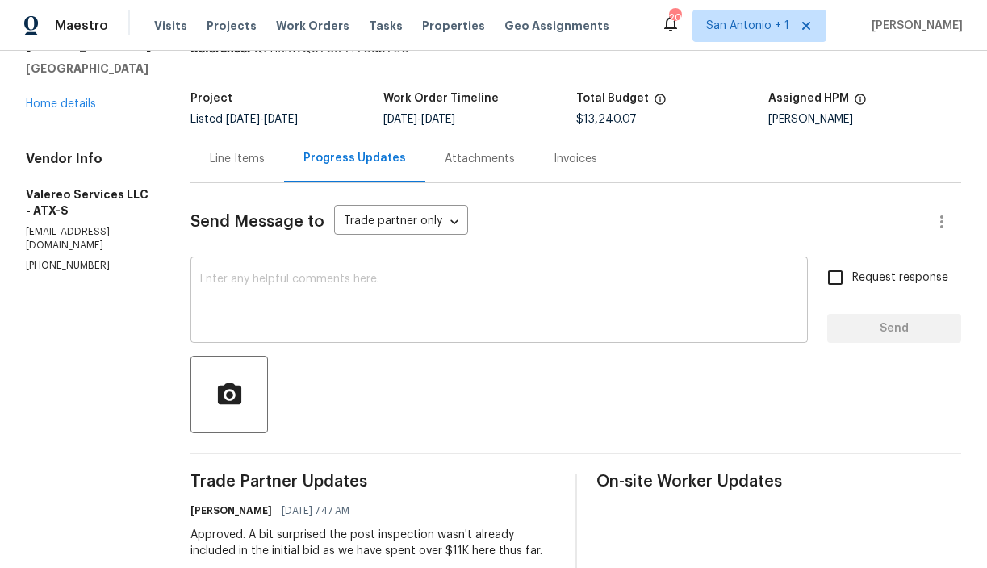
click at [416, 278] on textarea at bounding box center [499, 302] width 598 height 56
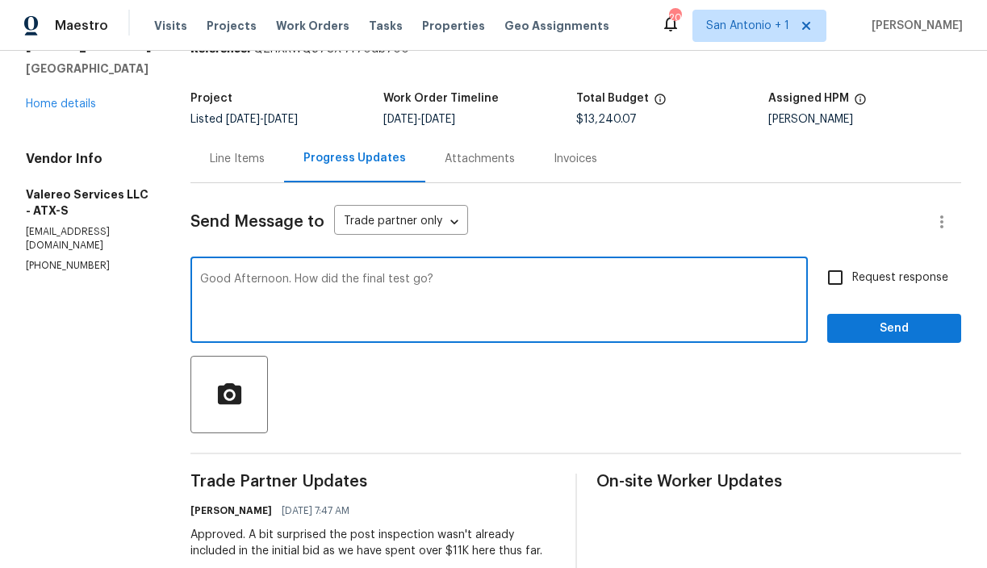
type textarea "Good Afternoon. How did the final test go?"
click at [878, 337] on span "Send" at bounding box center [894, 329] width 108 height 20
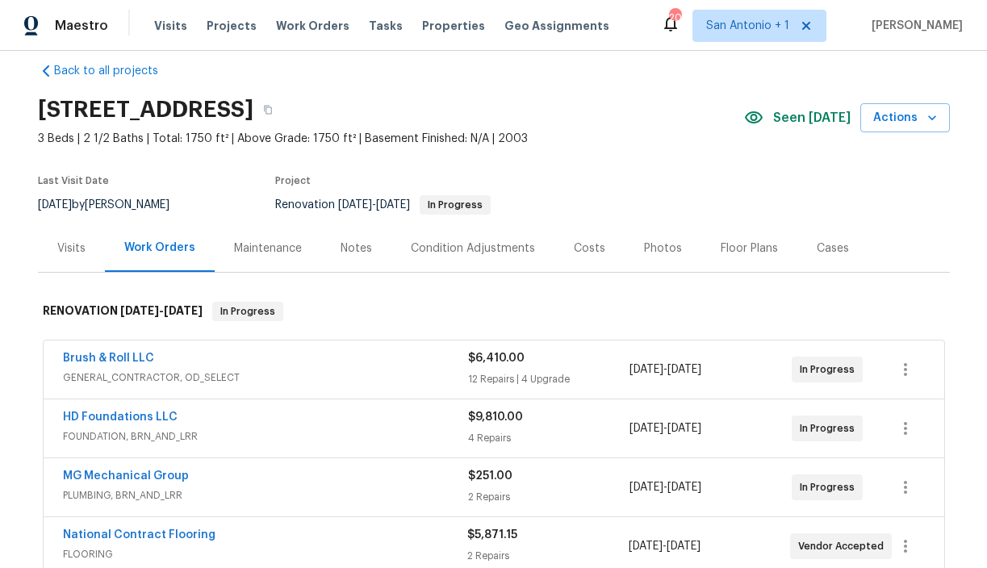
scroll to position [15, 0]
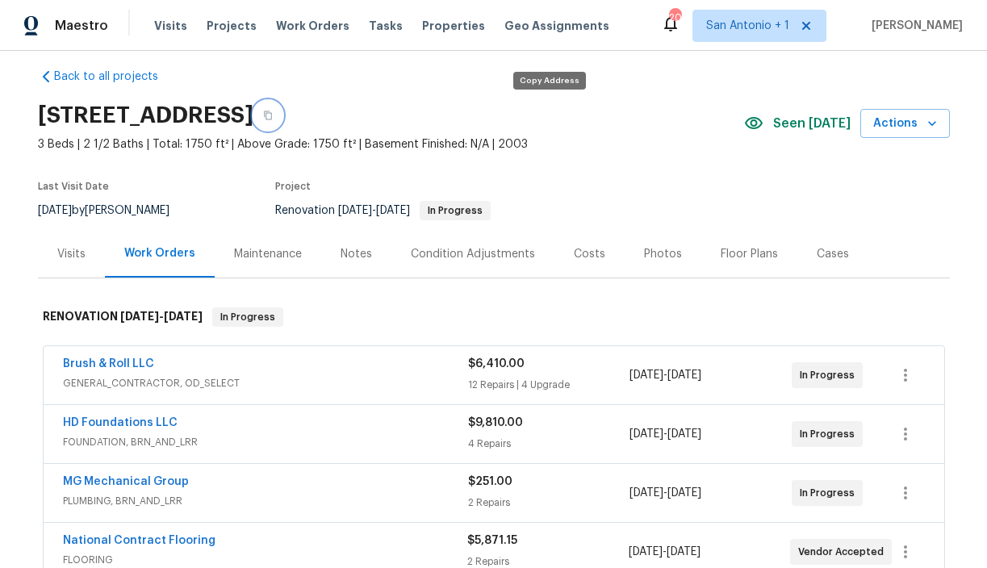
click at [272, 112] on icon "button" at bounding box center [268, 115] width 8 height 9
click at [70, 255] on div "Visits" at bounding box center [71, 254] width 28 height 16
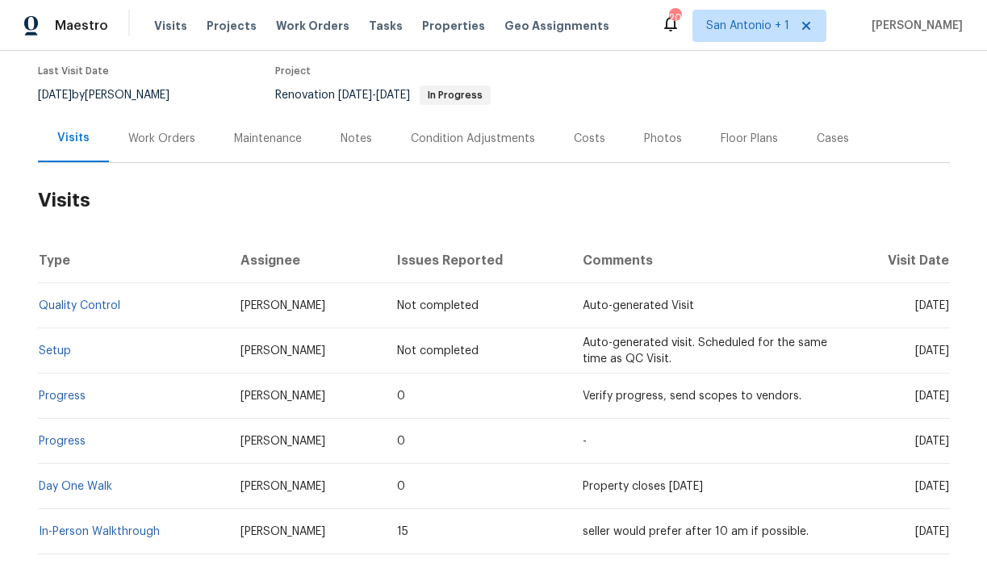
scroll to position [131, 0]
click at [172, 138] on div "Work Orders" at bounding box center [161, 138] width 67 height 16
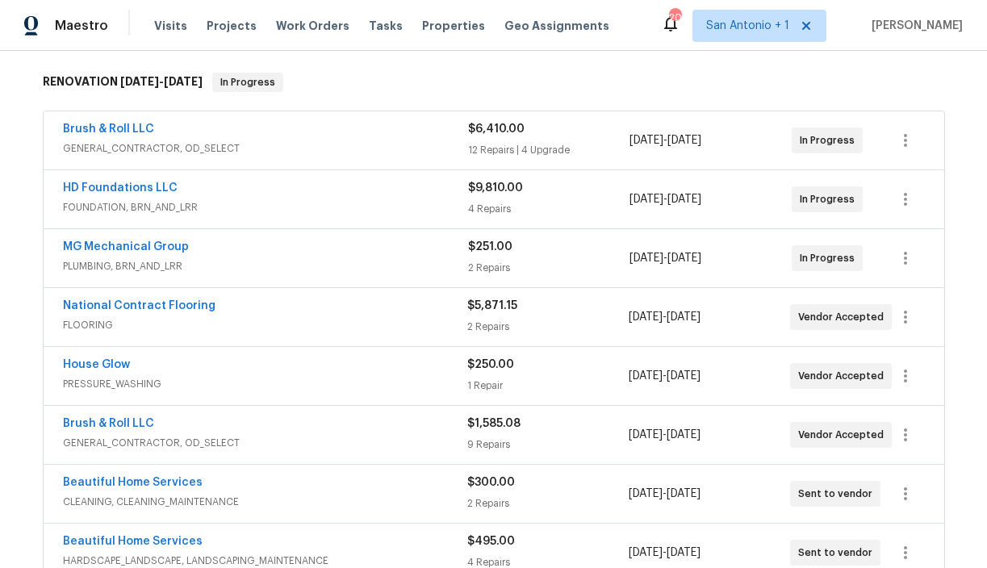
scroll to position [257, 0]
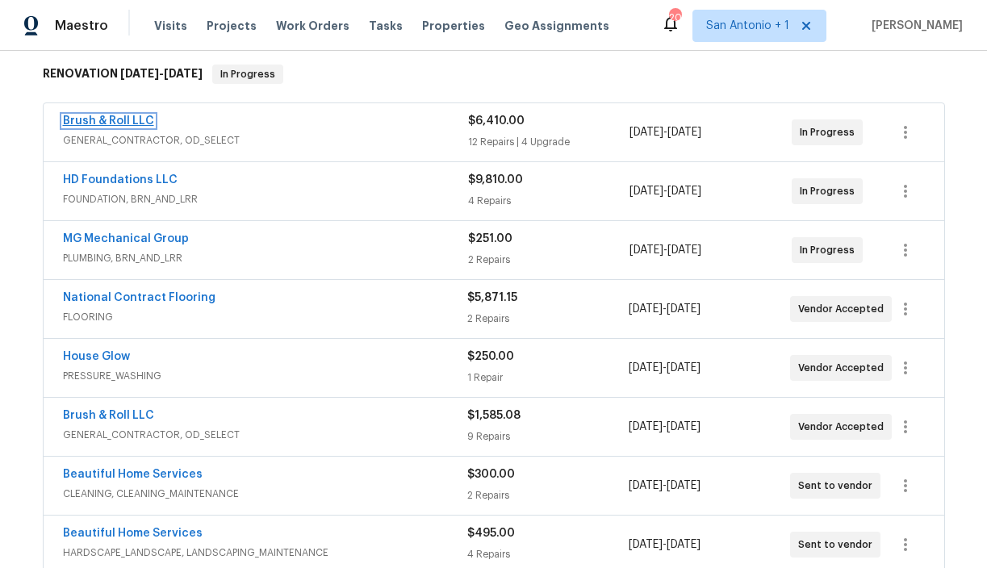
click at [132, 117] on link "Brush & Roll LLC" at bounding box center [108, 120] width 91 height 11
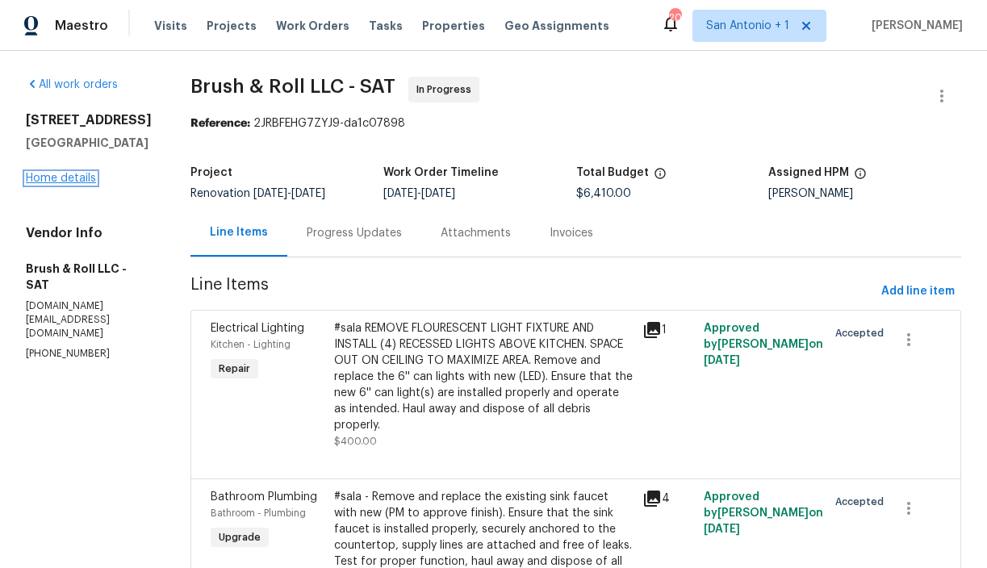
click at [57, 184] on link "Home details" at bounding box center [61, 178] width 70 height 11
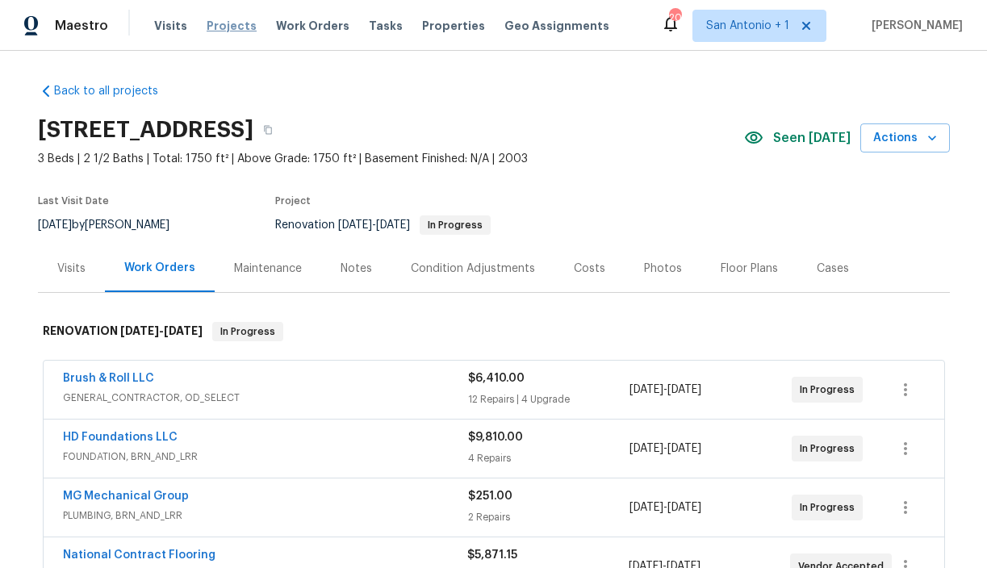
click at [216, 24] on span "Projects" at bounding box center [232, 26] width 50 height 16
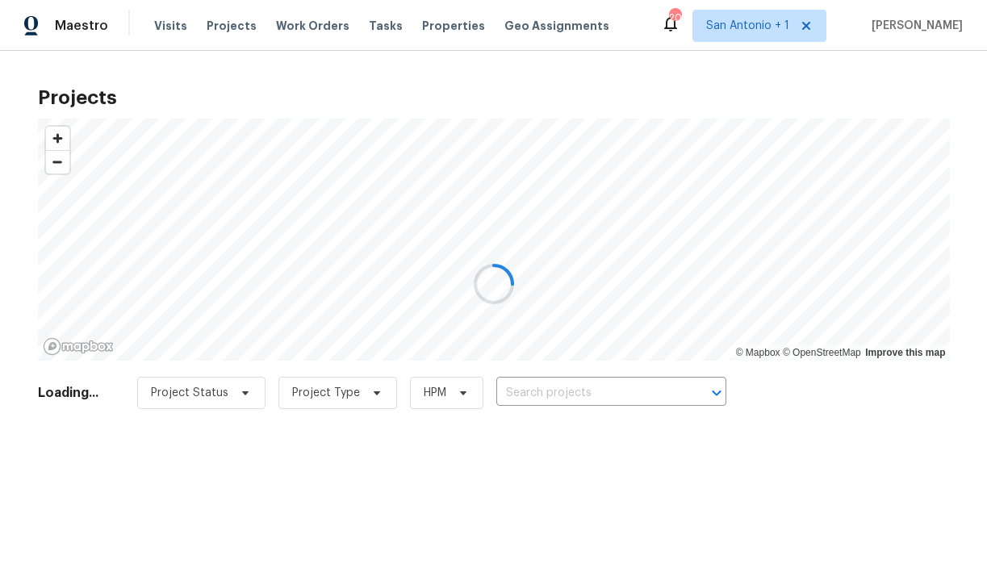
click at [307, 27] on div at bounding box center [493, 284] width 987 height 568
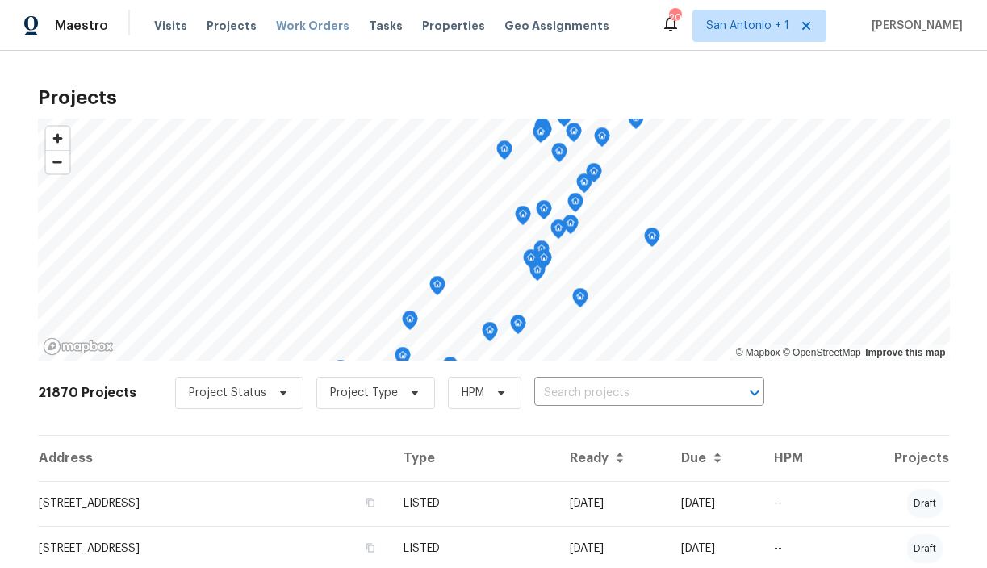
click at [307, 25] on span "Work Orders" at bounding box center [312, 26] width 73 height 16
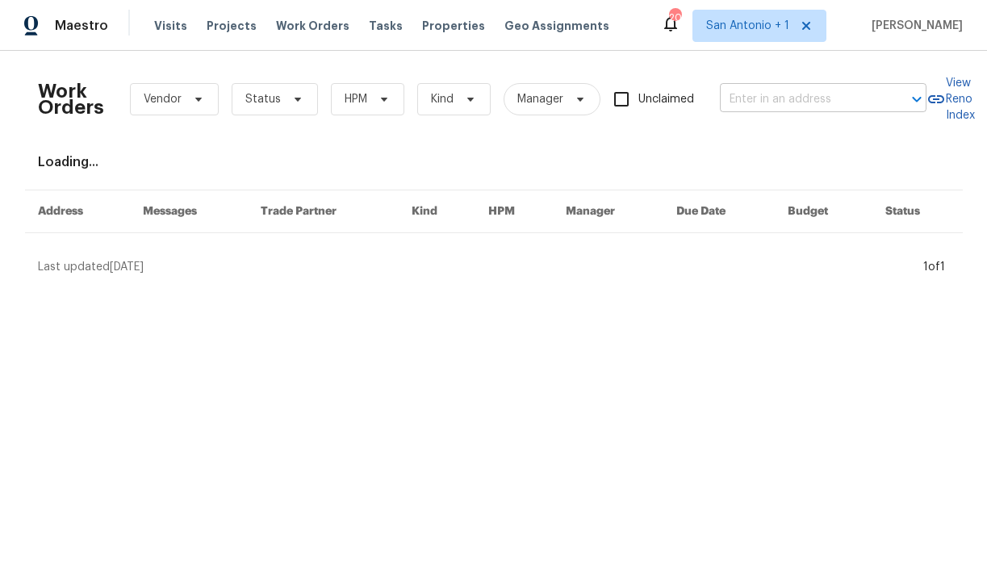
click at [796, 95] on input "text" at bounding box center [800, 99] width 161 height 25
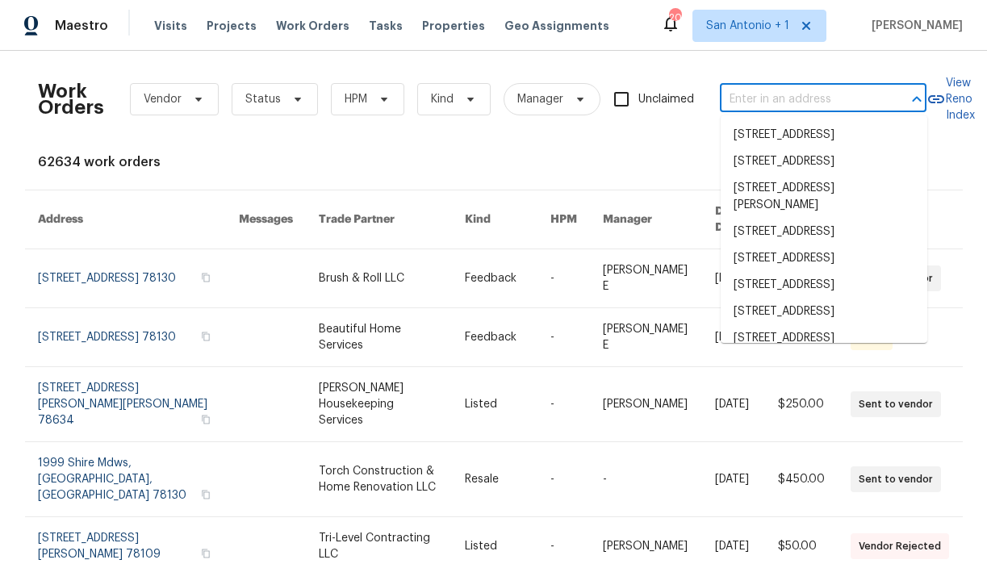
paste input "[STREET_ADDRESS][PERSON_NAME]"
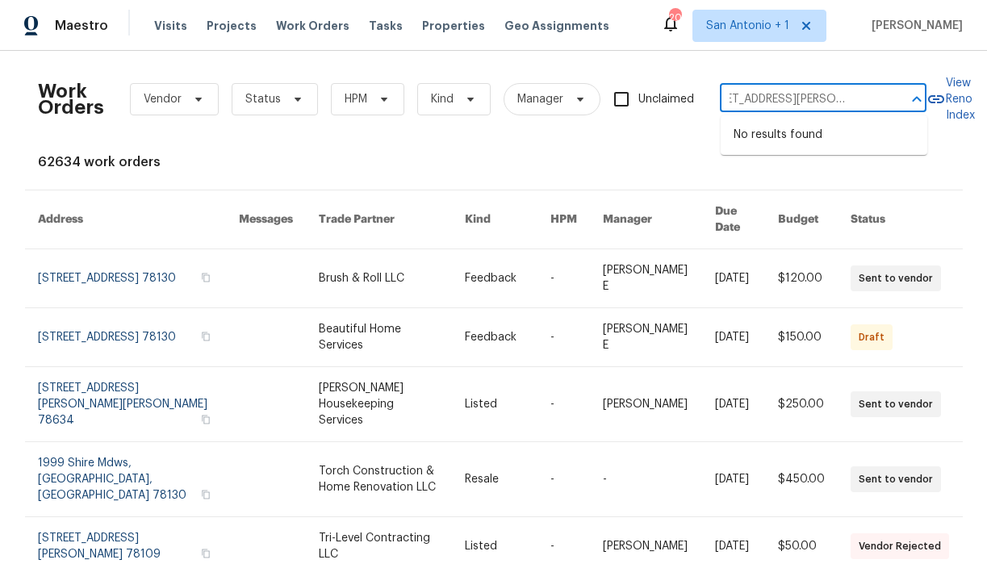
type input "[STREET_ADDRESS][PERSON_NAME]"
click at [676, 134] on div "Work Orders Vendor Status HPM Kind Manager Unclaimed ​" at bounding box center [482, 99] width 888 height 71
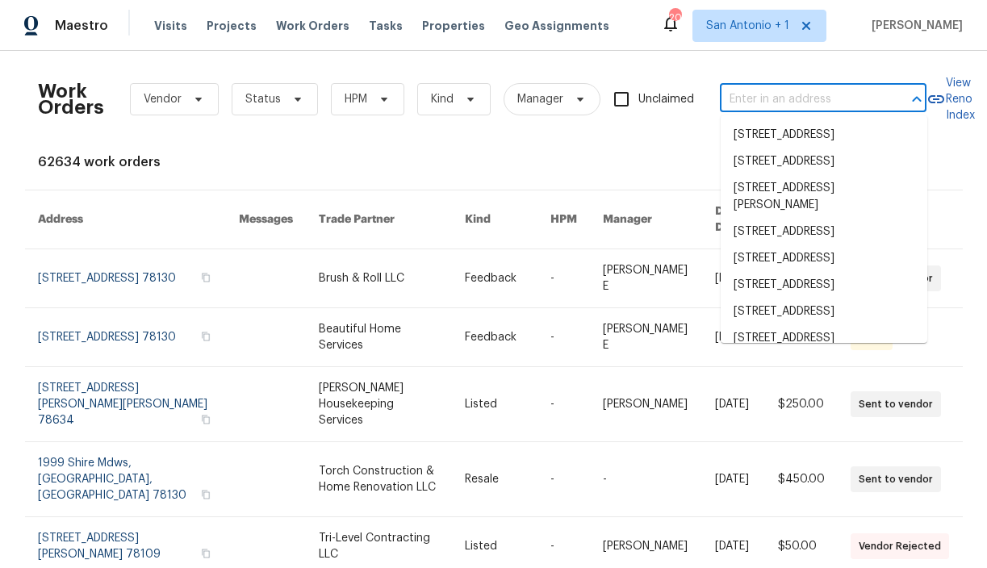
click at [774, 100] on input "text" at bounding box center [800, 99] width 161 height 25
paste input "[STREET_ADDRESS][PERSON_NAME]"
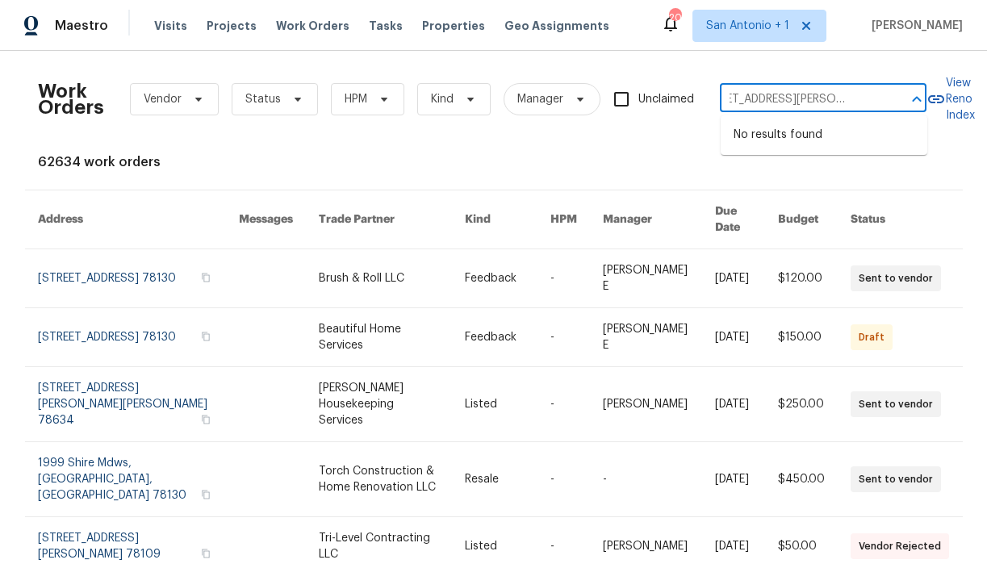
type input "[STREET_ADDRESS][PERSON_NAME]"
click at [778, 21] on span "San Antonio + 1" at bounding box center [747, 26] width 83 height 16
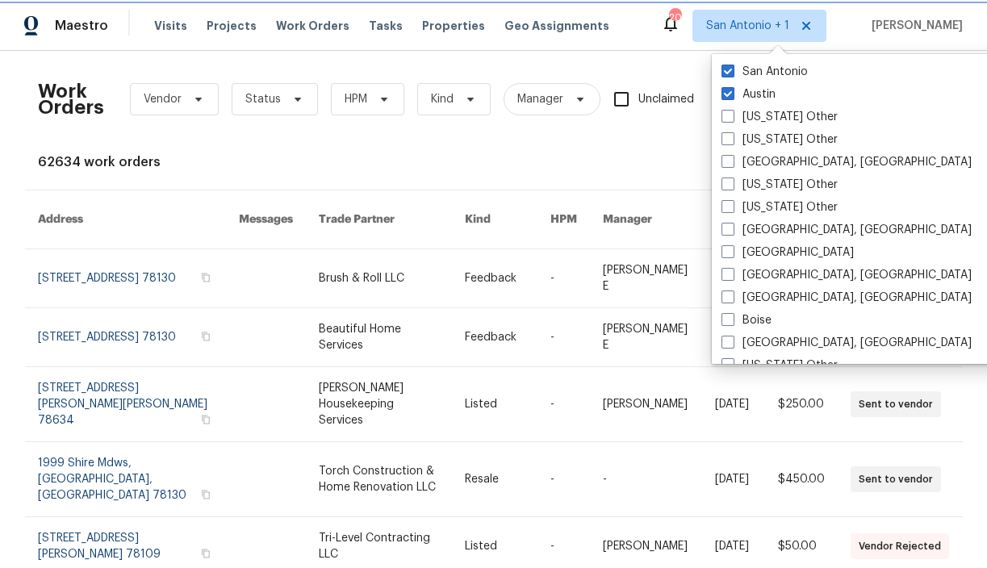
click at [778, 21] on span "San Antonio + 1" at bounding box center [747, 26] width 83 height 16
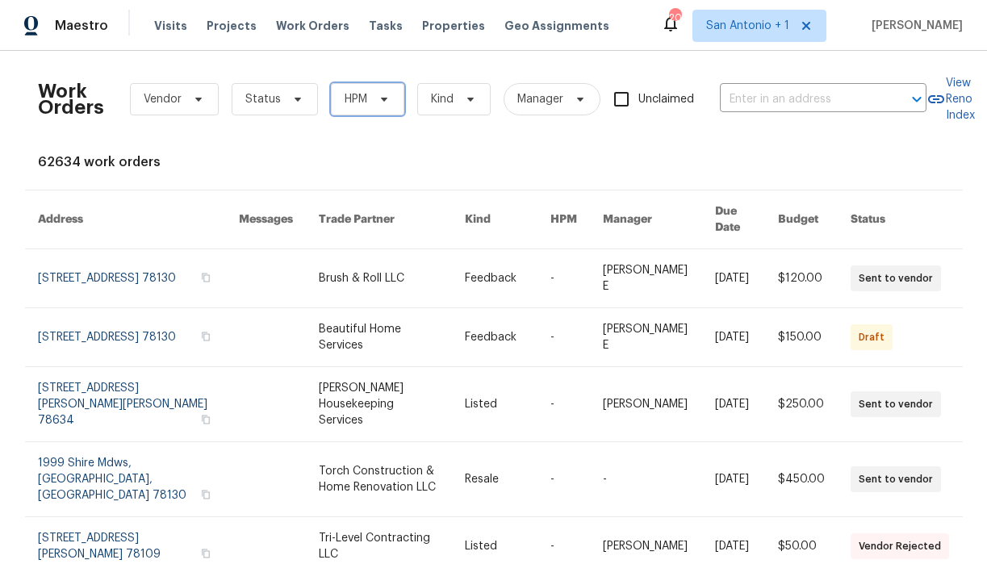
click at [383, 98] on icon at bounding box center [383, 100] width 6 height 4
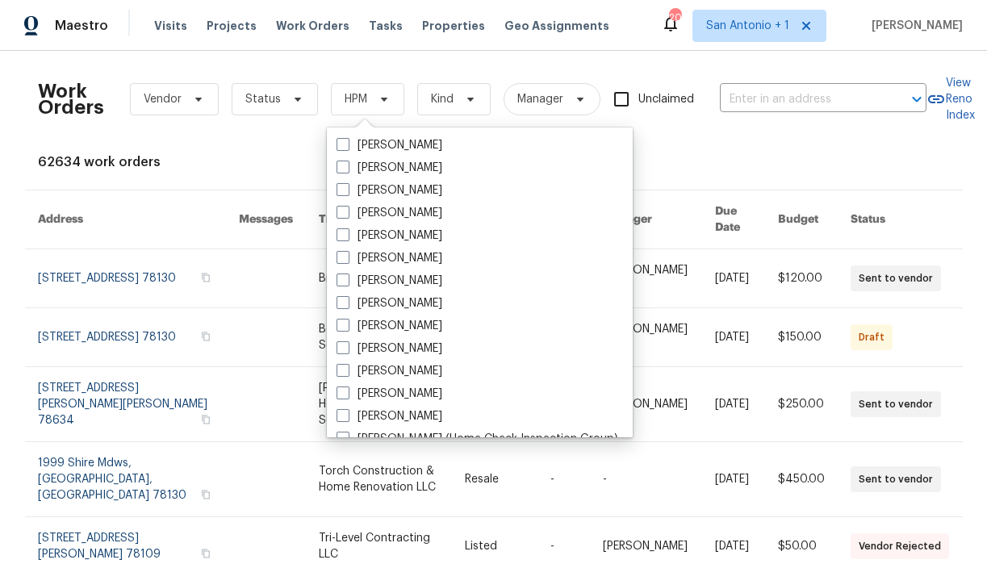
click at [409, 61] on div "Work Orders Vendor Status HPM Kind Manager Unclaimed ​ View Reno Index 62634 wo…" at bounding box center [493, 309] width 987 height 517
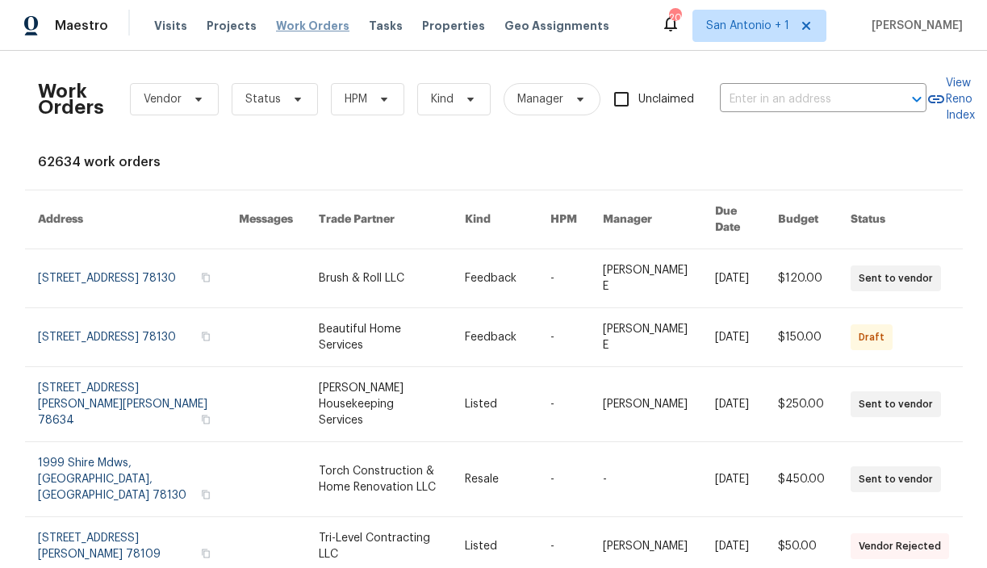
click at [311, 27] on span "Work Orders" at bounding box center [312, 26] width 73 height 16
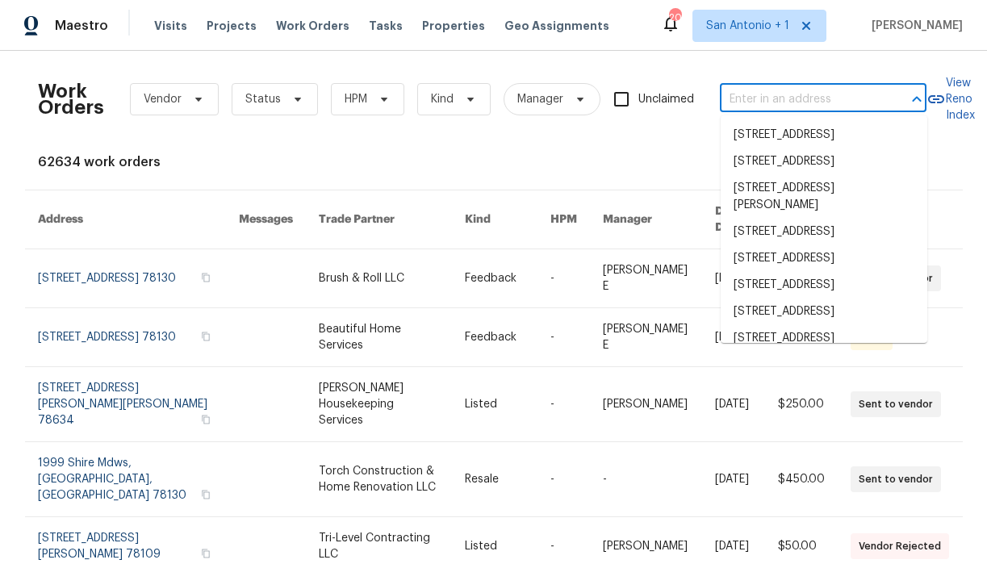
click at [763, 96] on input "text" at bounding box center [800, 99] width 161 height 25
paste input "[STREET_ADDRESS][PERSON_NAME]"
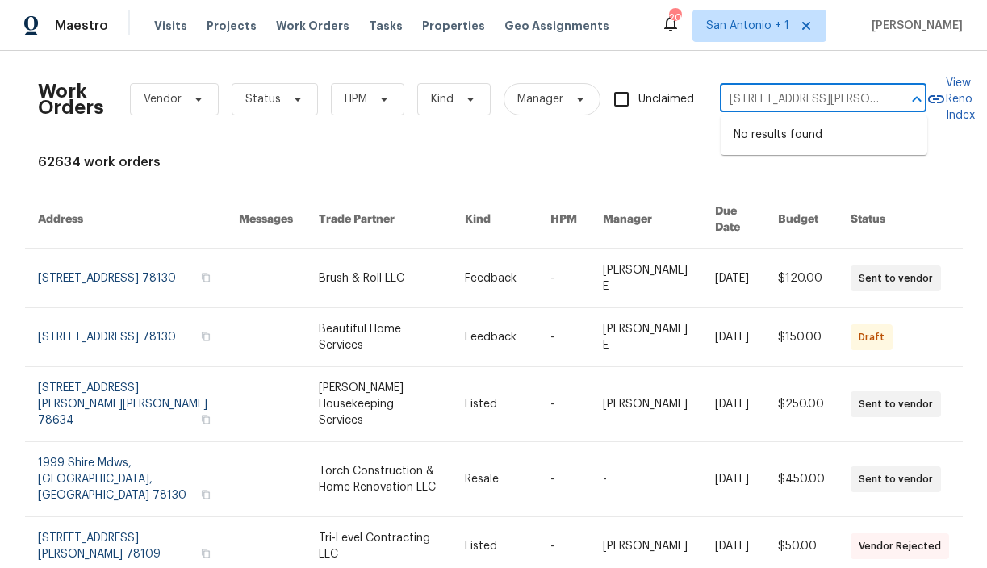
scroll to position [0, 65]
type input "[STREET_ADDRESS][PERSON_NAME]"
click at [677, 143] on div "Work Orders Vendor Status HPM Kind Manager Unclaimed ​ View Reno Index 62634 wo…" at bounding box center [494, 485] width 912 height 842
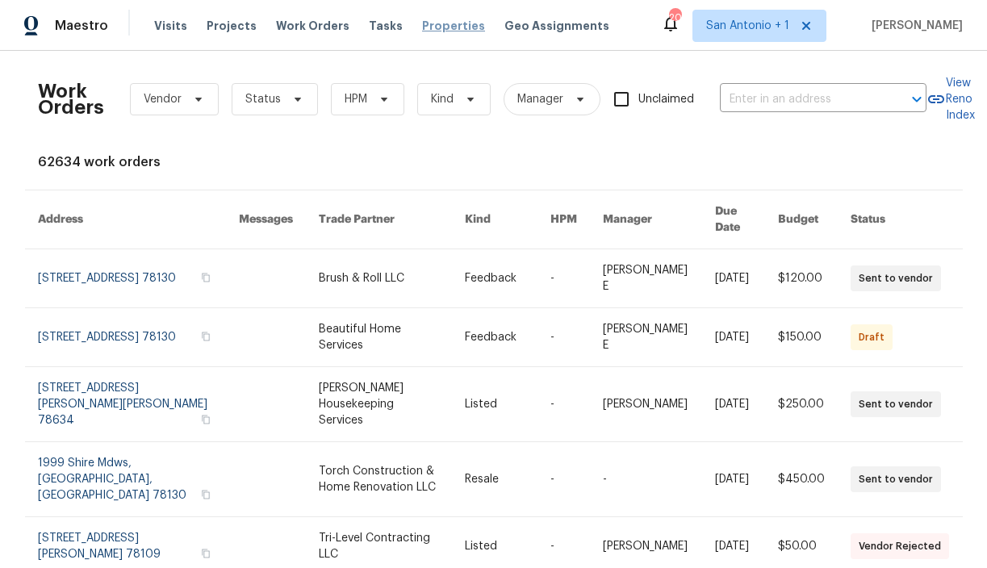
click at [428, 27] on span "Properties" at bounding box center [453, 26] width 63 height 16
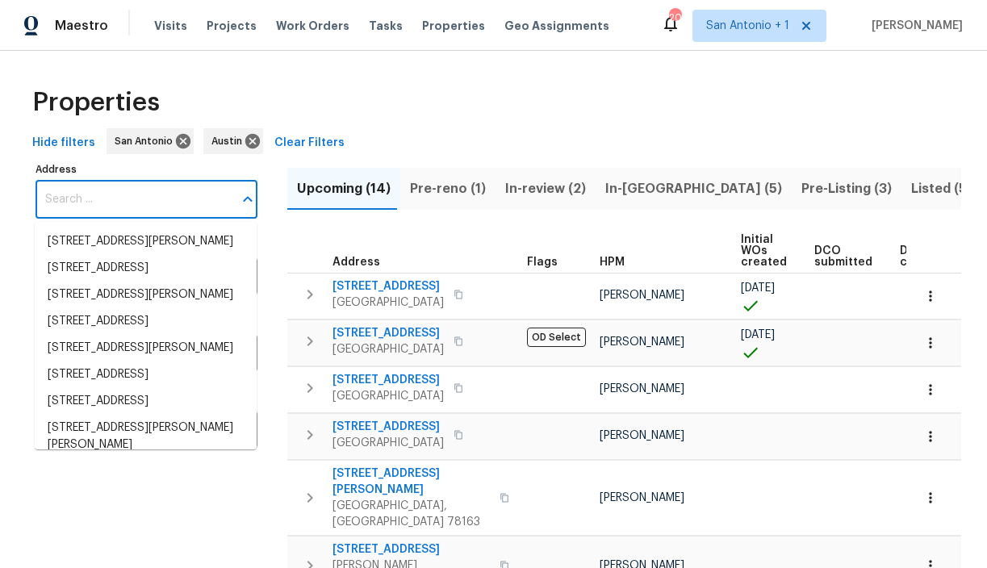
click at [157, 204] on input "Address" at bounding box center [135, 200] width 198 height 38
paste input "[STREET_ADDRESS][PERSON_NAME]"
type input "[STREET_ADDRESS][PERSON_NAME]"
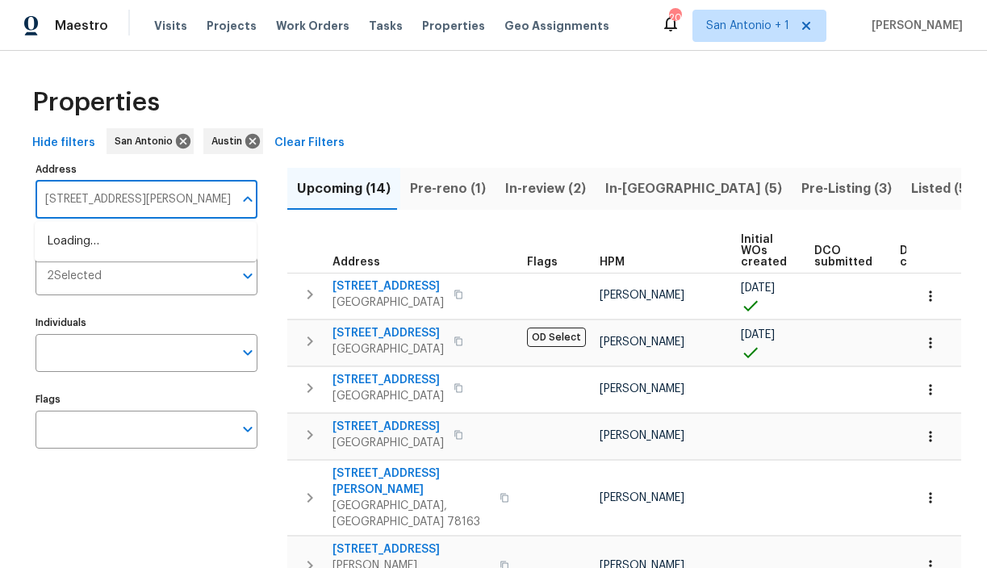
scroll to position [0, 28]
click at [138, 248] on li "[STREET_ADDRESS]" at bounding box center [146, 241] width 222 height 27
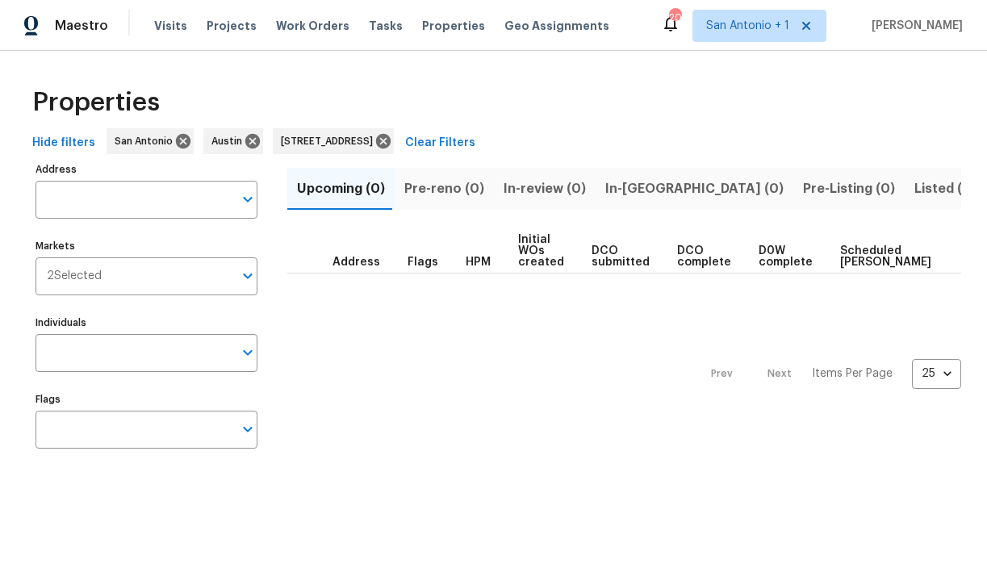
type input "[STREET_ADDRESS]"
click at [914, 185] on span "Listed (1)" at bounding box center [943, 189] width 58 height 23
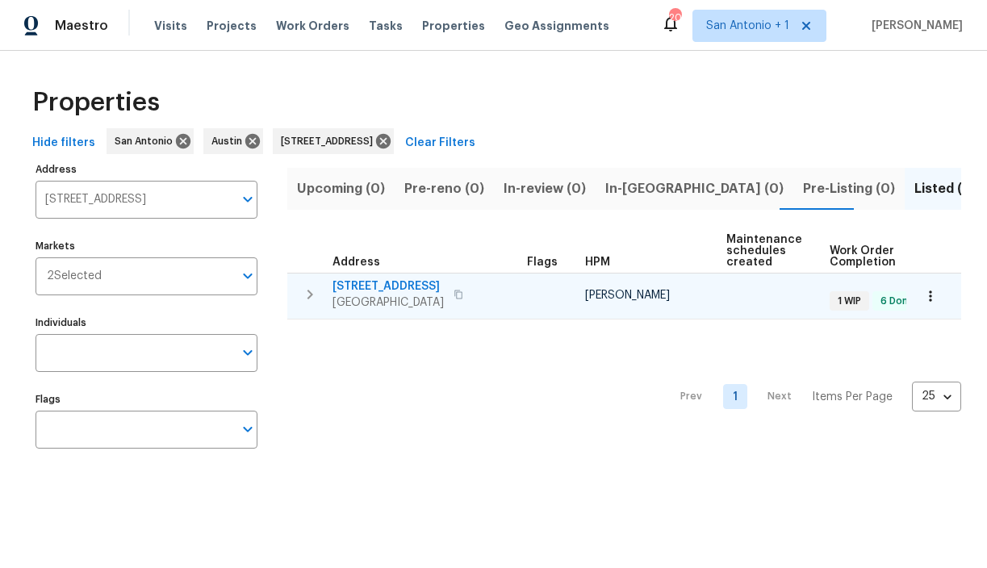
click at [395, 284] on span "[STREET_ADDRESS]" at bounding box center [387, 286] width 111 height 16
